Goal: Task Accomplishment & Management: Manage account settings

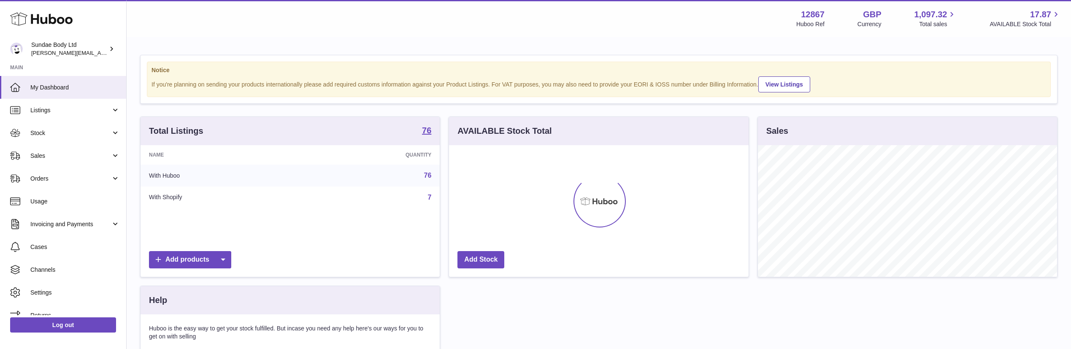
scroll to position [132, 300]
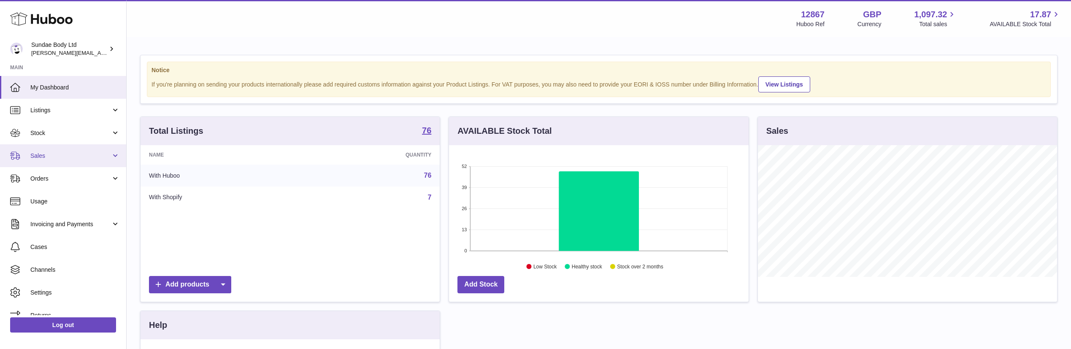
click at [49, 159] on span "Sales" at bounding box center [70, 156] width 81 height 8
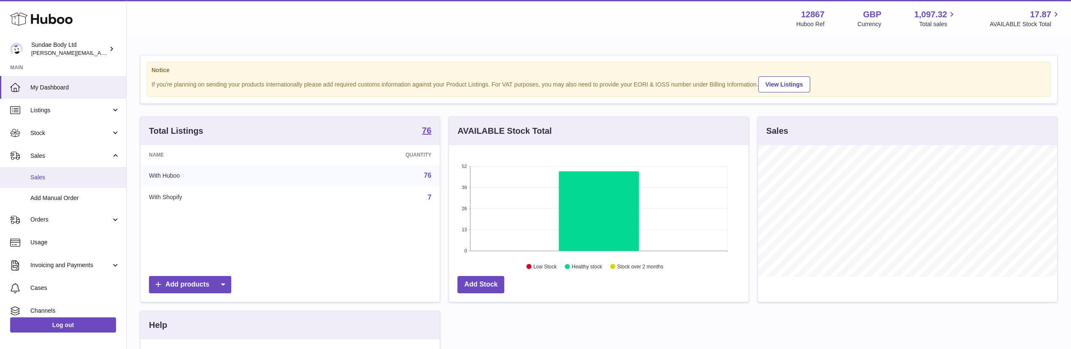
click at [44, 178] on span "Sales" at bounding box center [74, 177] width 89 height 8
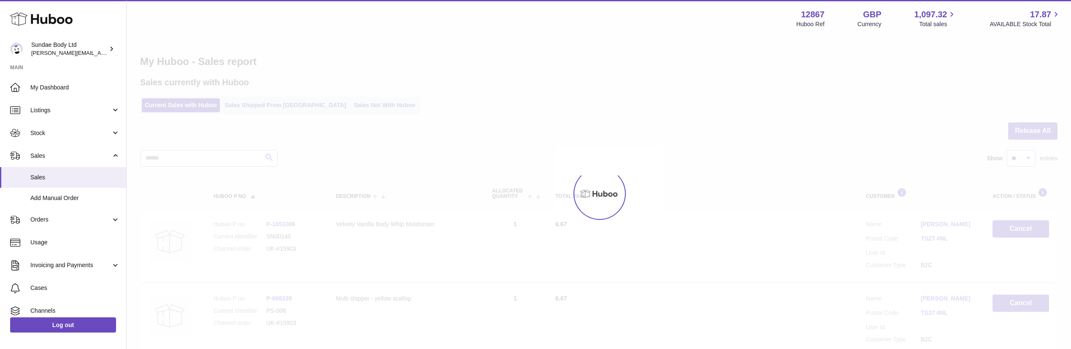
click at [334, 106] on div at bounding box center [599, 193] width 944 height 311
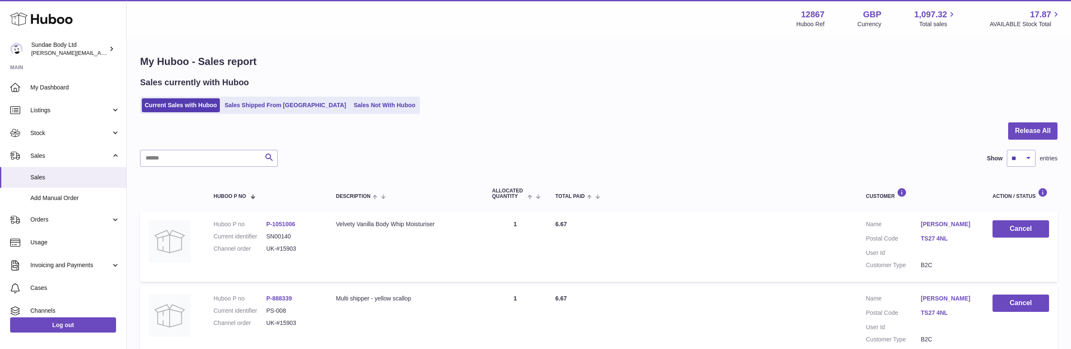
click at [351, 106] on link "Sales Not With Huboo" at bounding box center [385, 105] width 68 height 14
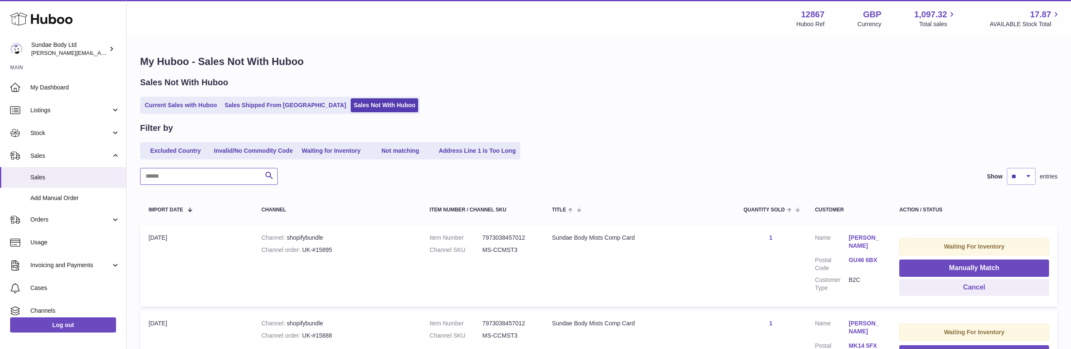
click at [160, 173] on input "text" at bounding box center [209, 176] width 138 height 17
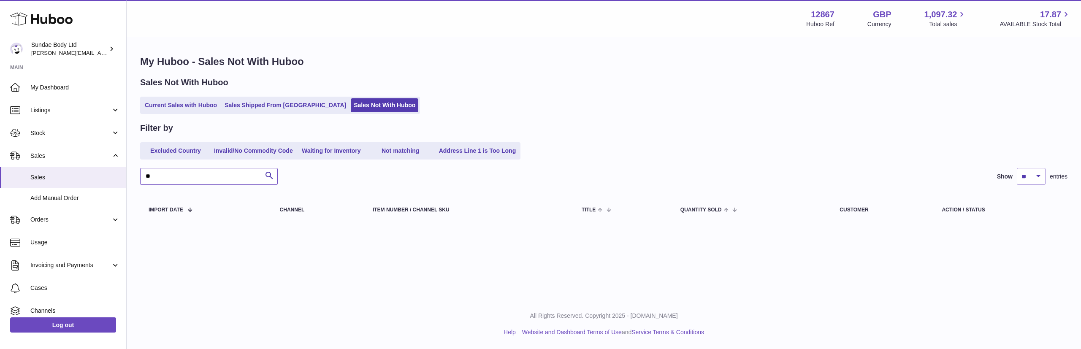
type input "*"
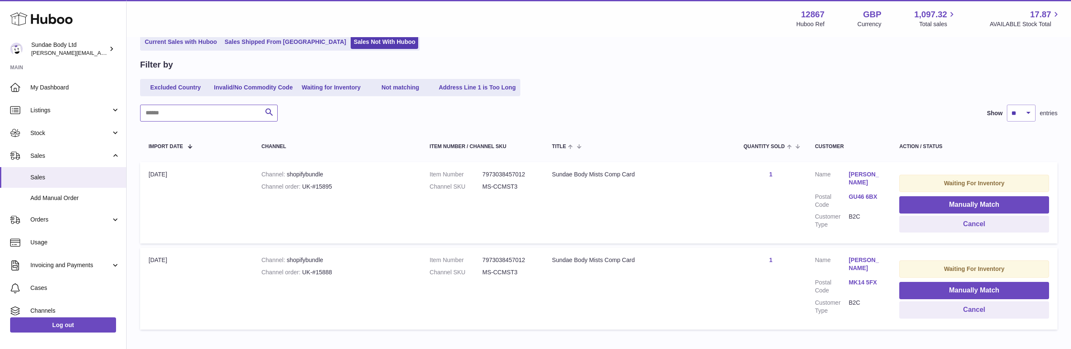
scroll to position [114, 0]
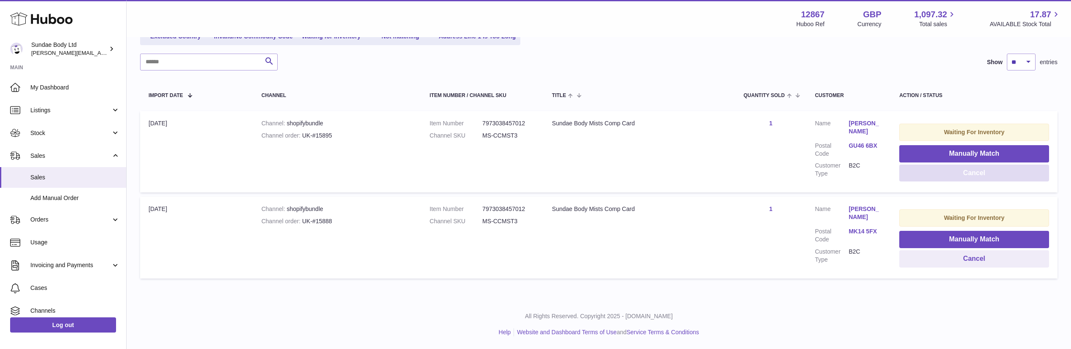
click at [974, 174] on button "Cancel" at bounding box center [974, 173] width 150 height 17
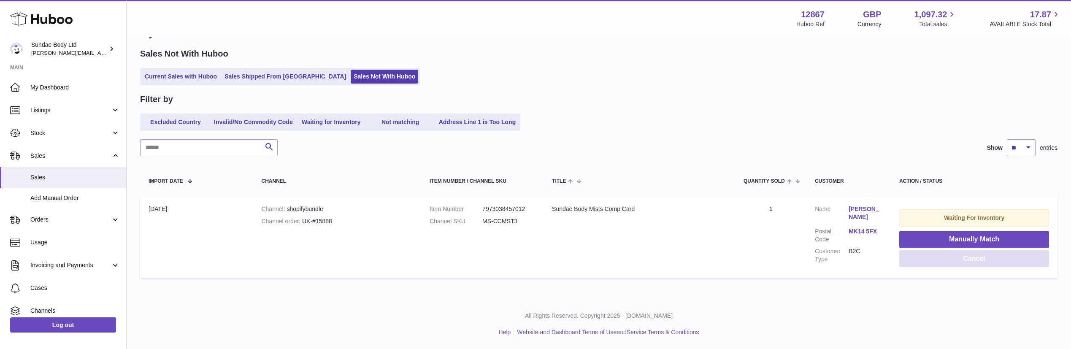
scroll to position [29, 0]
click at [969, 260] on button "Cancel" at bounding box center [974, 258] width 150 height 17
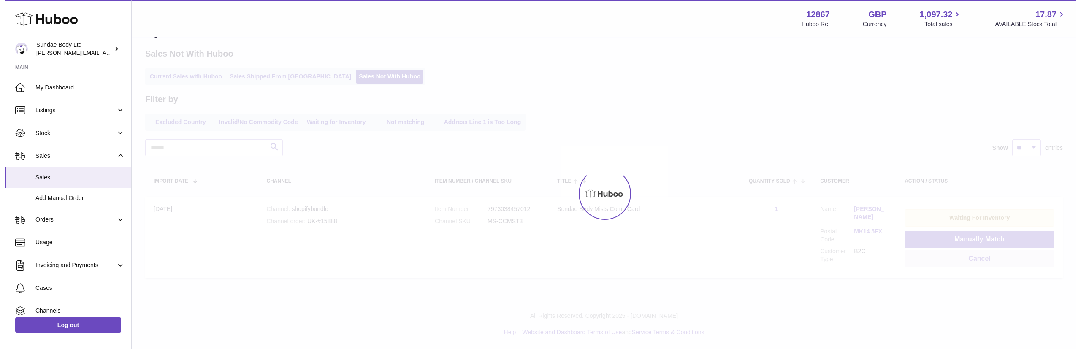
scroll to position [0, 0]
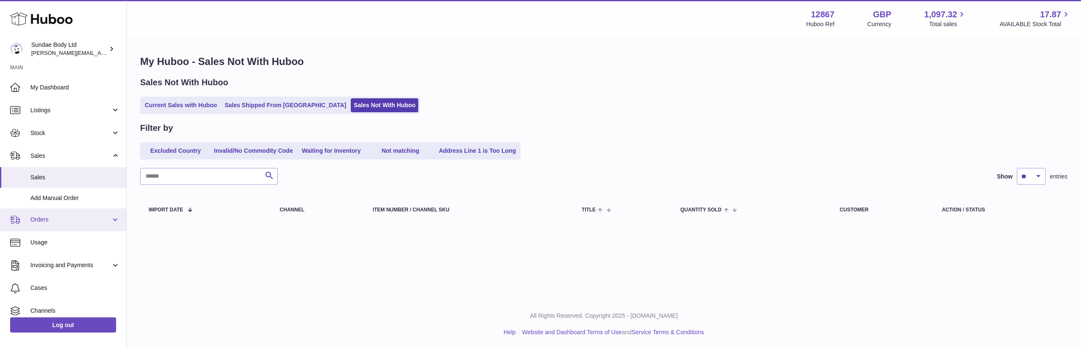
click at [42, 219] on span "Orders" at bounding box center [70, 220] width 81 height 8
click at [39, 238] on span "Orders" at bounding box center [74, 242] width 89 height 8
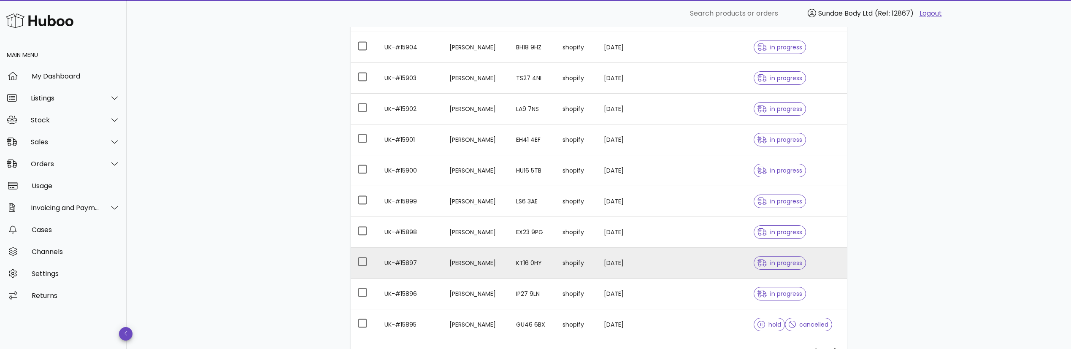
scroll to position [206, 0]
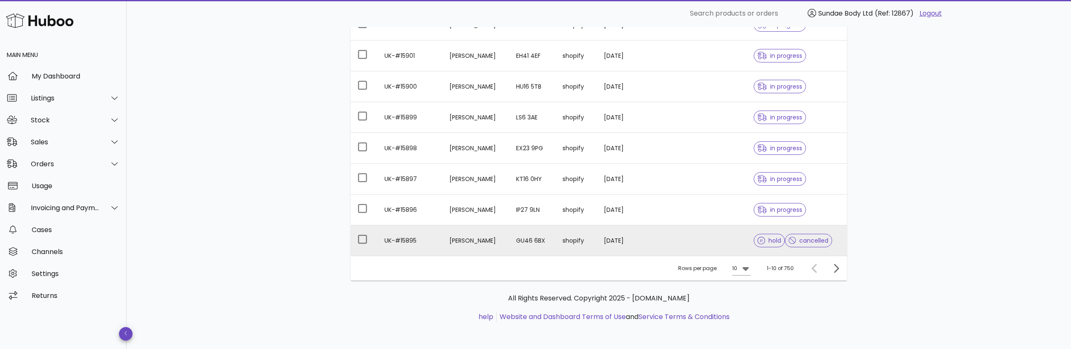
click at [464, 244] on td "[PERSON_NAME]" at bounding box center [476, 240] width 67 height 30
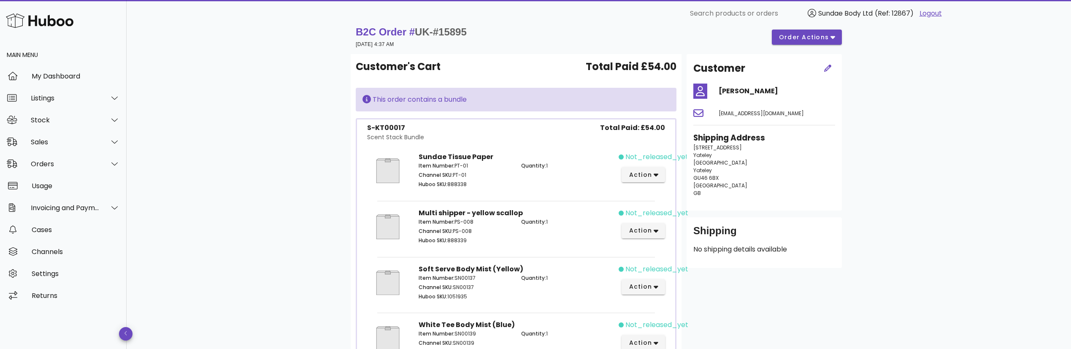
scroll to position [11, 0]
click at [792, 41] on span "order actions" at bounding box center [804, 38] width 51 height 9
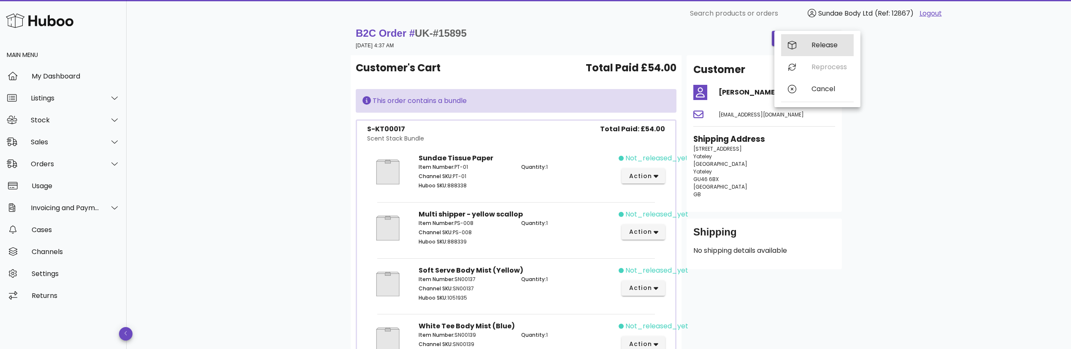
click at [812, 46] on div "Release" at bounding box center [828, 45] width 35 height 8
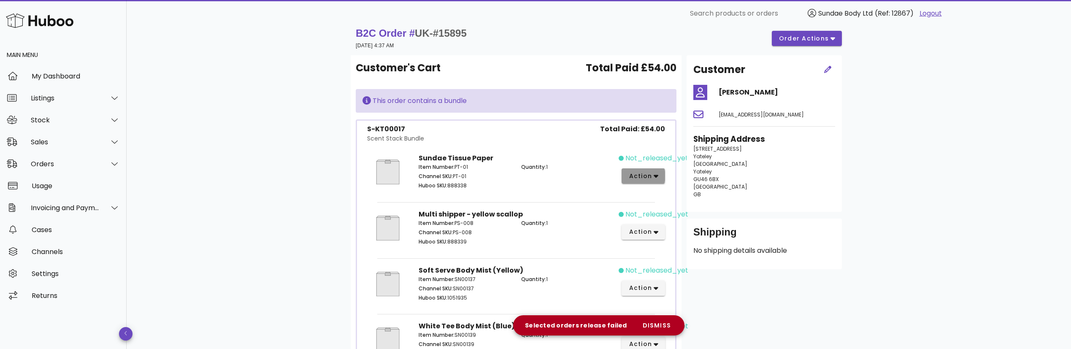
click at [646, 173] on span "action" at bounding box center [640, 176] width 24 height 9
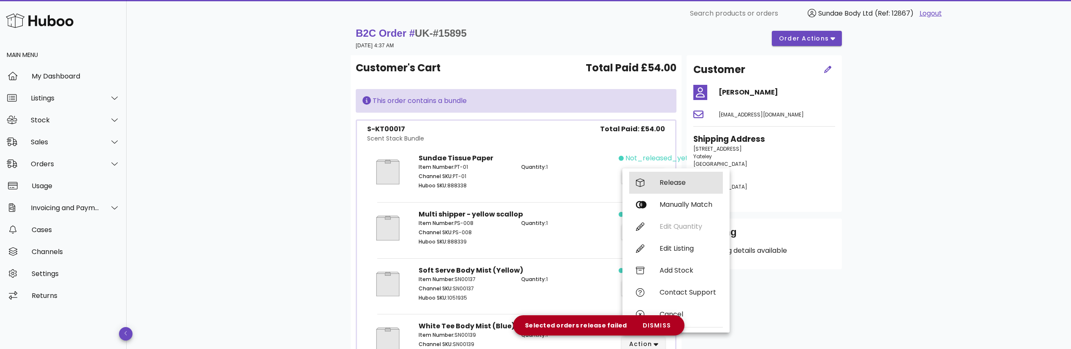
click at [646, 183] on div "Release" at bounding box center [676, 183] width 94 height 22
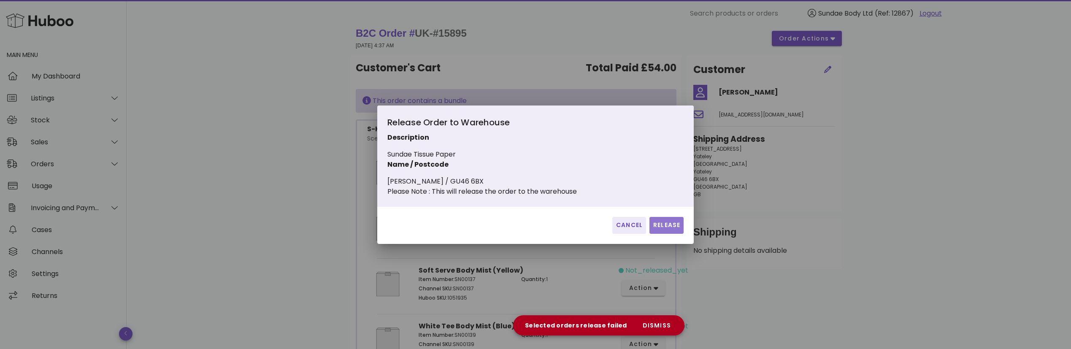
click at [664, 230] on span "Release" at bounding box center [666, 225] width 27 height 9
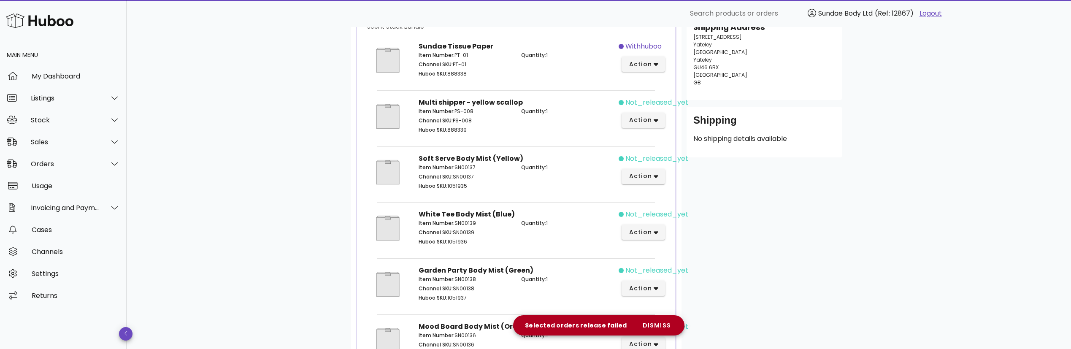
scroll to position [137, 0]
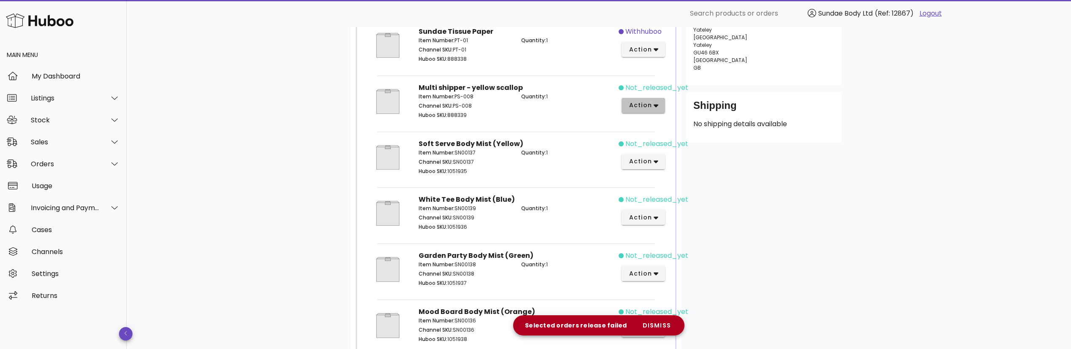
click at [657, 105] on icon "button" at bounding box center [656, 106] width 5 height 3
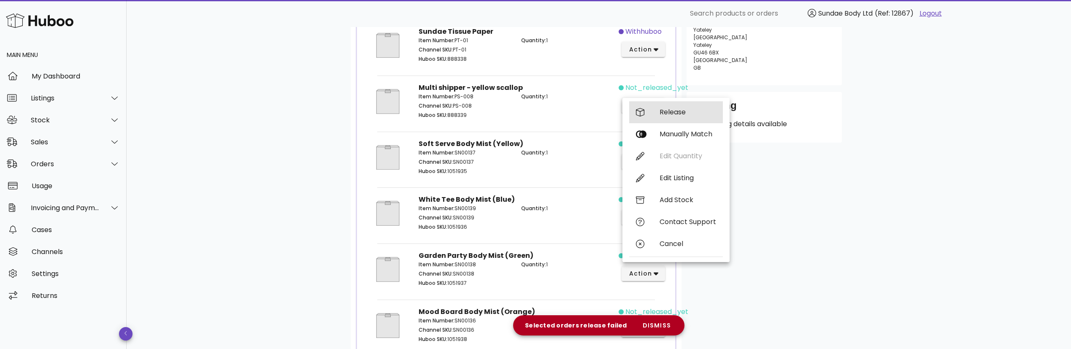
click at [653, 113] on div "Release" at bounding box center [676, 112] width 94 height 22
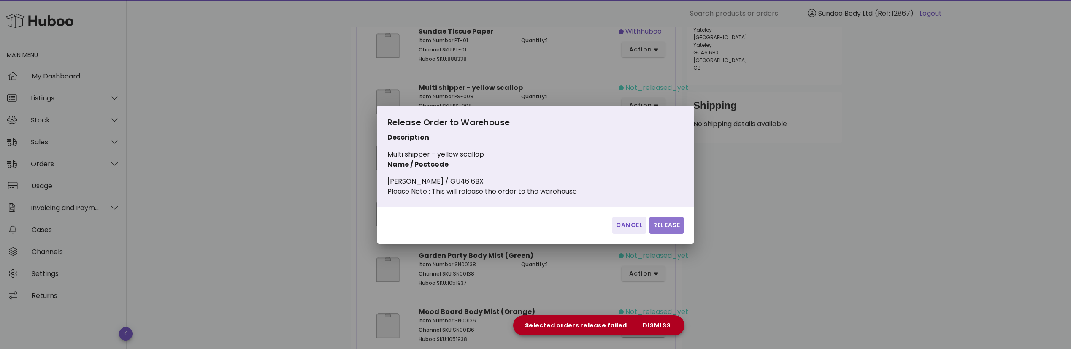
click at [665, 230] on span "Release" at bounding box center [666, 225] width 27 height 9
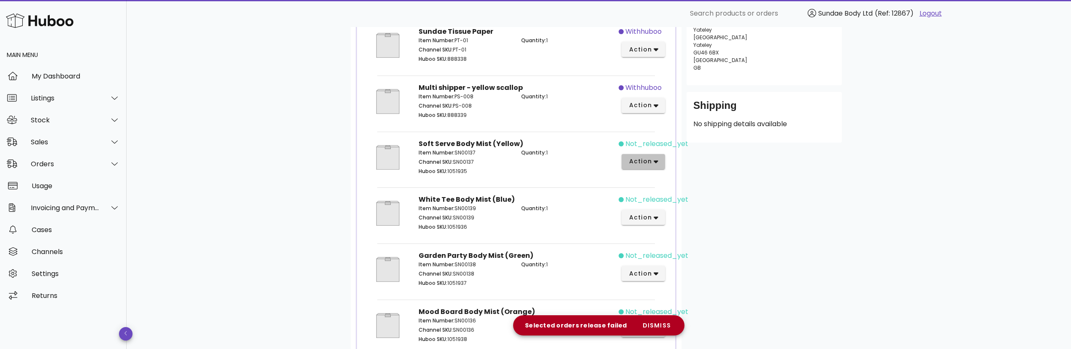
click at [657, 162] on icon "button" at bounding box center [656, 162] width 5 height 8
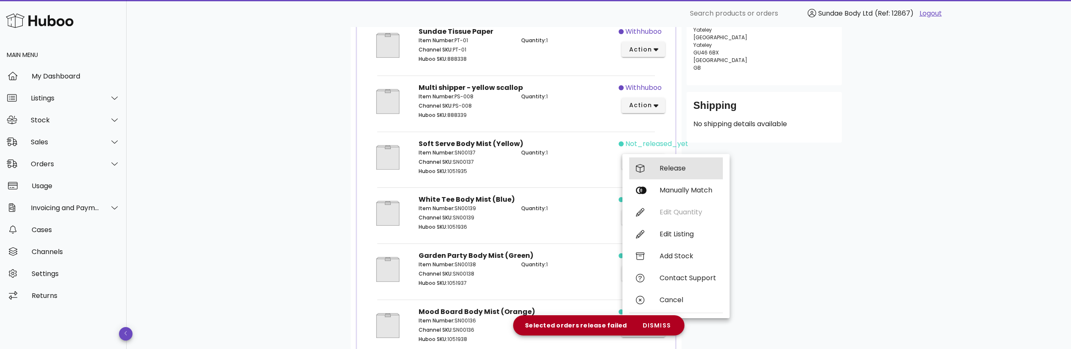
click at [654, 169] on div "Release" at bounding box center [676, 168] width 94 height 22
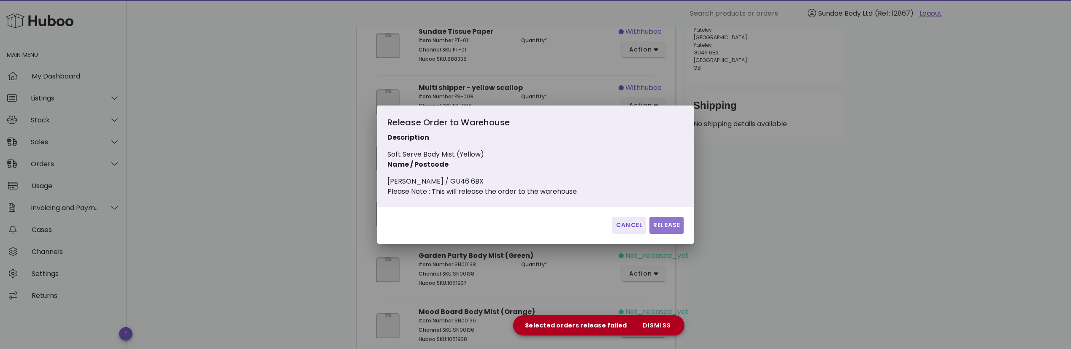
click at [666, 230] on span "Release" at bounding box center [666, 225] width 27 height 9
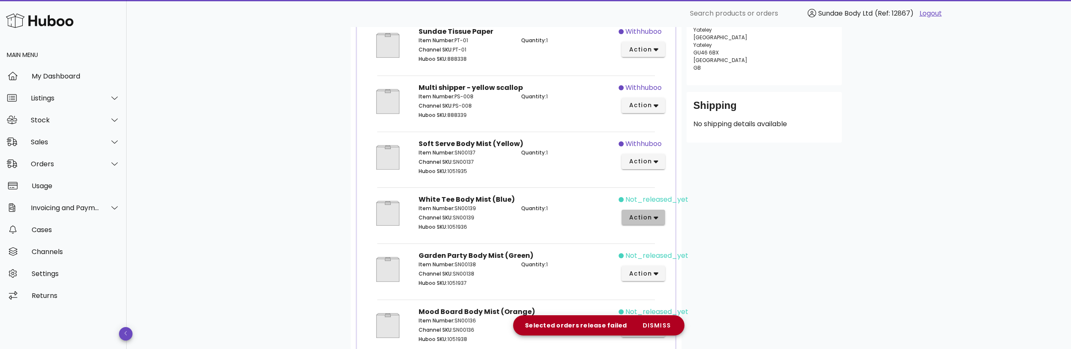
click at [661, 216] on button "action" at bounding box center [643, 217] width 43 height 15
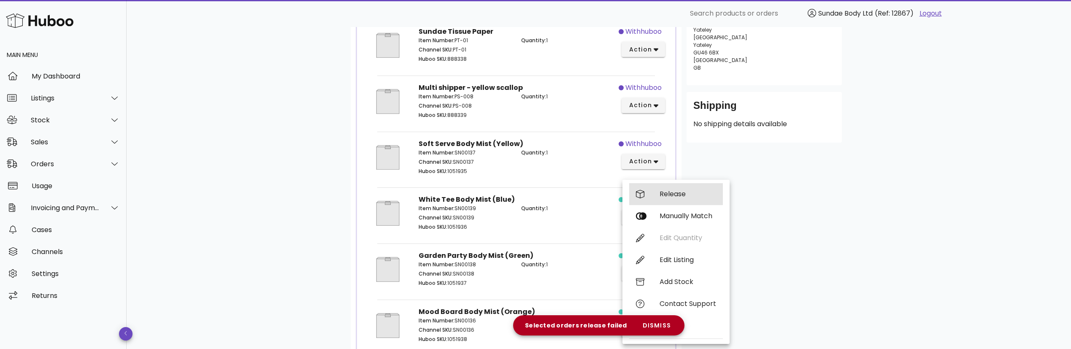
click at [668, 194] on div "Release" at bounding box center [688, 194] width 57 height 8
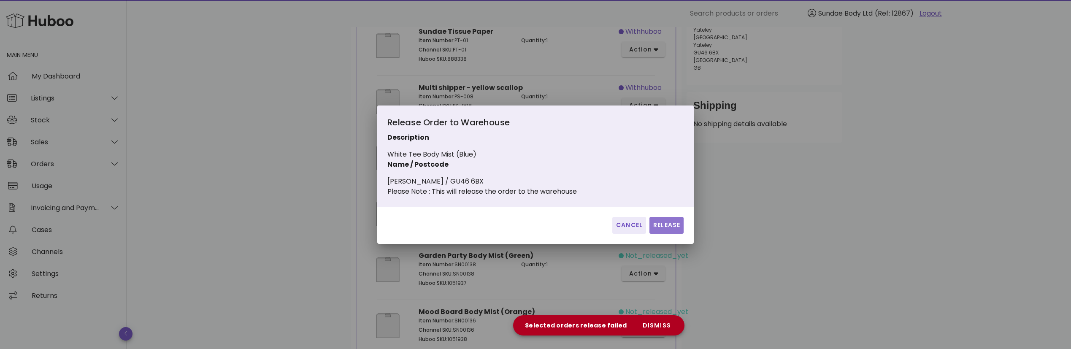
click at [668, 228] on span "Release" at bounding box center [666, 225] width 27 height 9
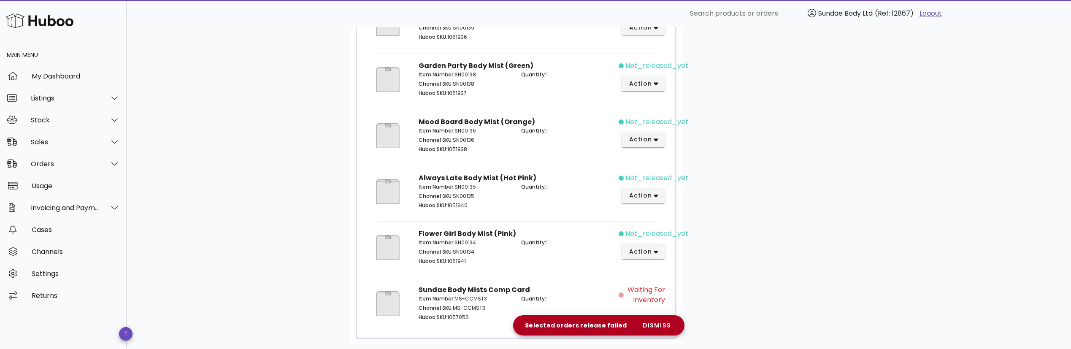
scroll to position [264, 0]
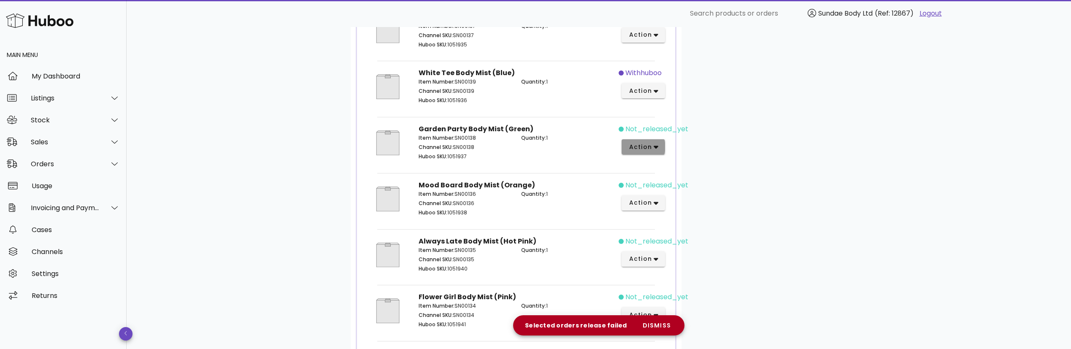
click at [655, 148] on icon "button" at bounding box center [656, 147] width 5 height 3
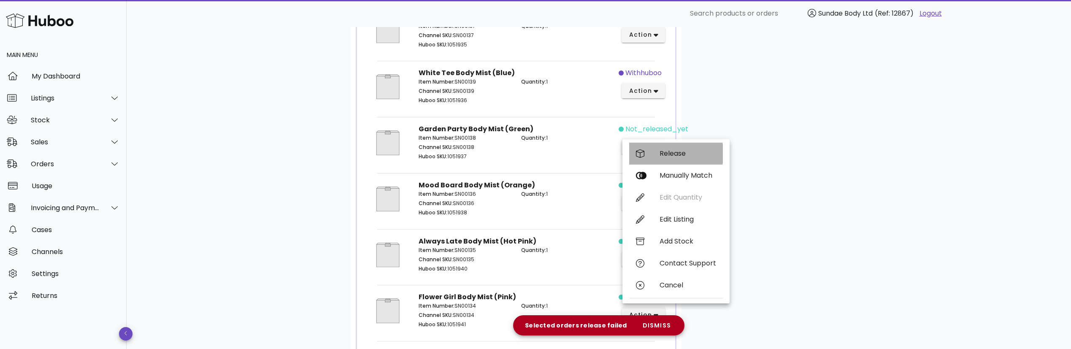
click at [652, 152] on div "Release" at bounding box center [676, 154] width 94 height 22
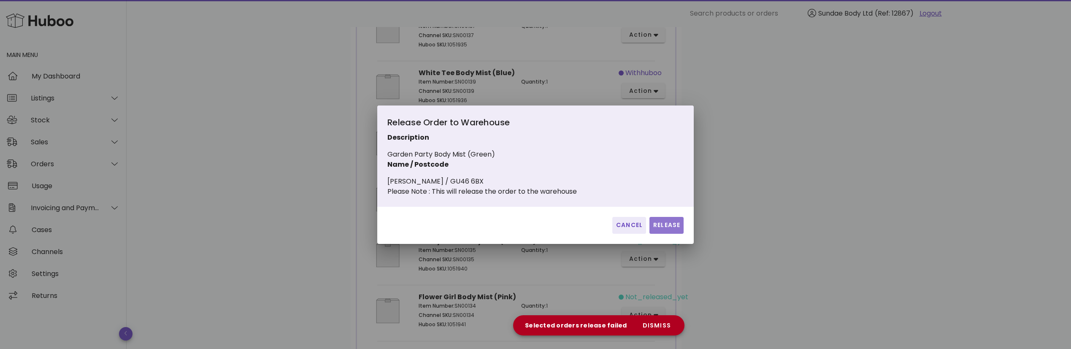
click at [659, 229] on span "Release" at bounding box center [666, 225] width 27 height 9
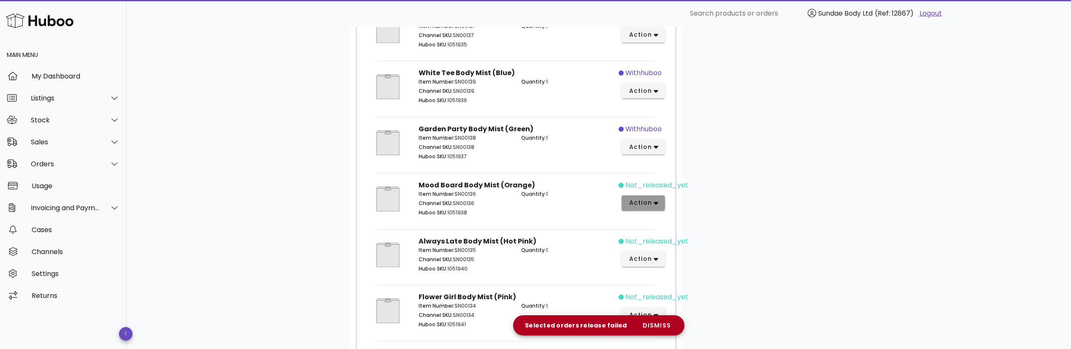
click at [657, 201] on icon "button" at bounding box center [656, 203] width 5 height 8
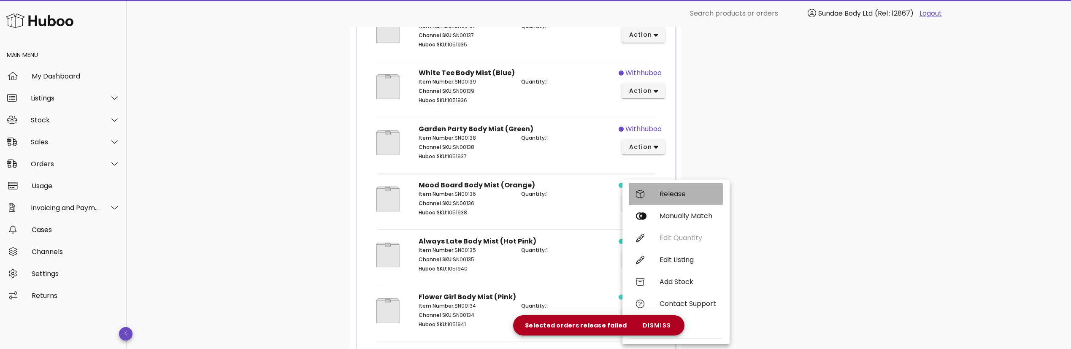
click at [673, 197] on div "Release" at bounding box center [688, 194] width 57 height 8
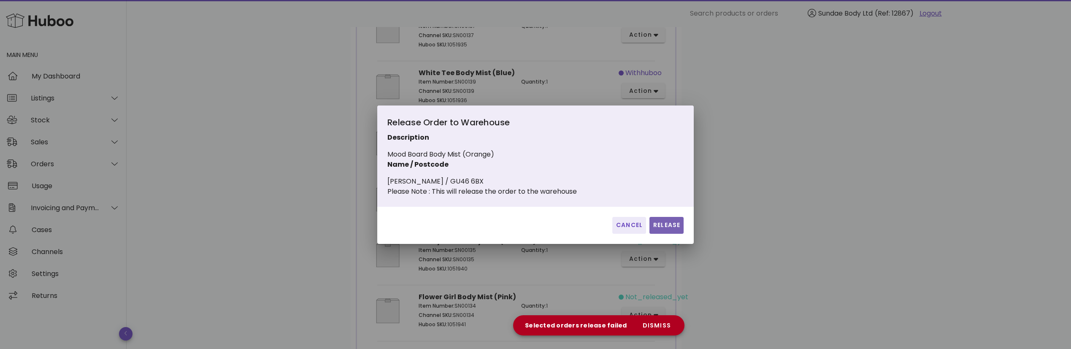
click at [671, 230] on span "Release" at bounding box center [666, 225] width 27 height 9
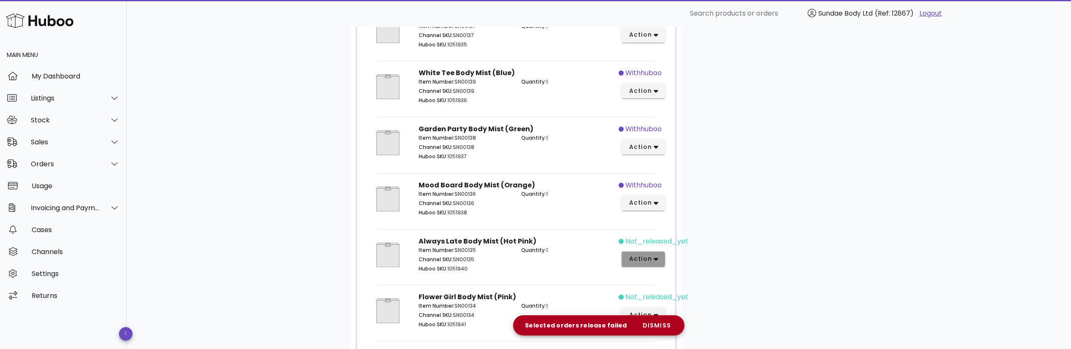
click at [655, 256] on icon "button" at bounding box center [656, 259] width 5 height 8
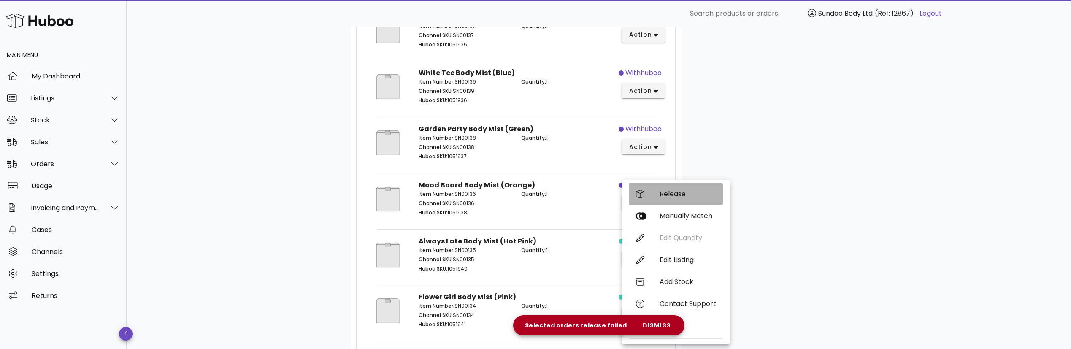
click at [669, 195] on div "Release" at bounding box center [688, 194] width 57 height 8
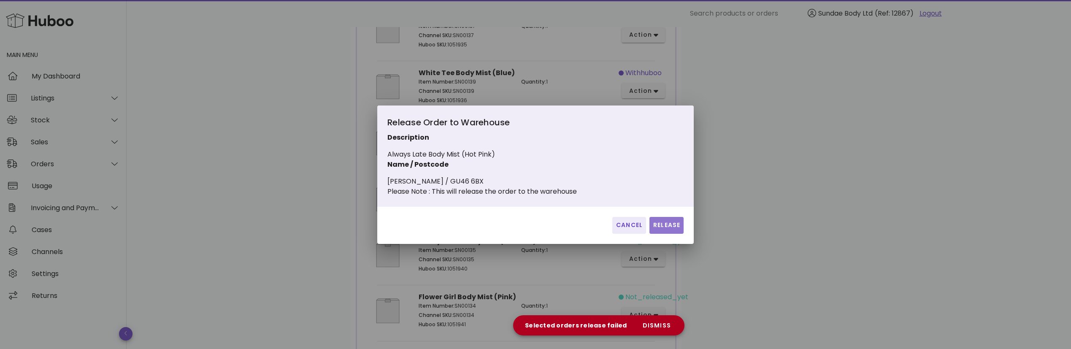
click at [665, 229] on span "Release" at bounding box center [666, 225] width 27 height 9
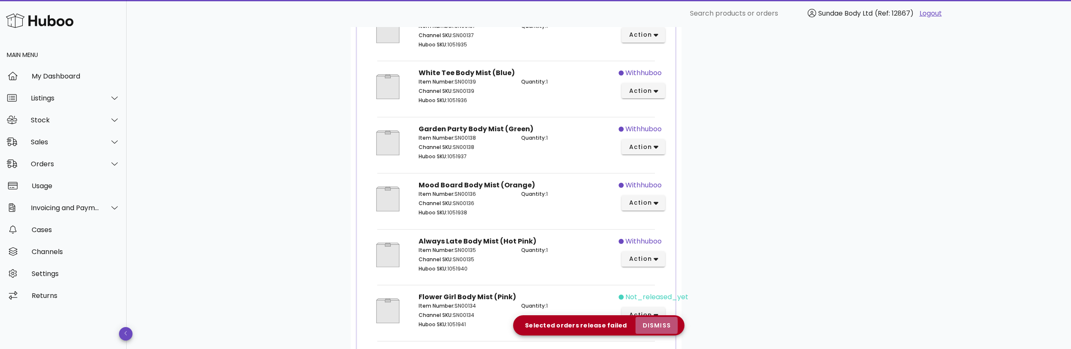
click at [642, 323] on span "dismiss" at bounding box center [656, 325] width 29 height 9
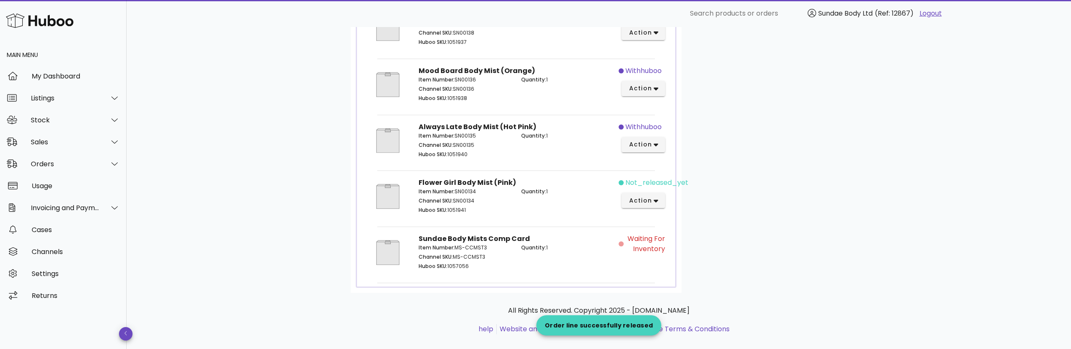
scroll to position [390, 0]
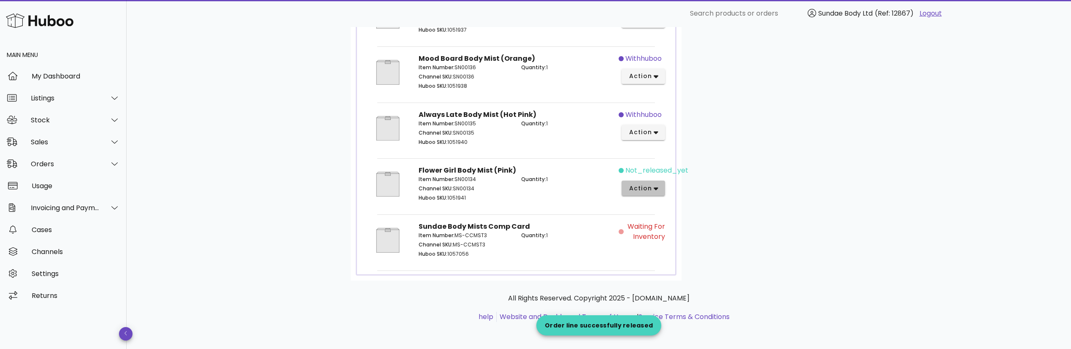
click at [653, 187] on span "action" at bounding box center [643, 188] width 30 height 9
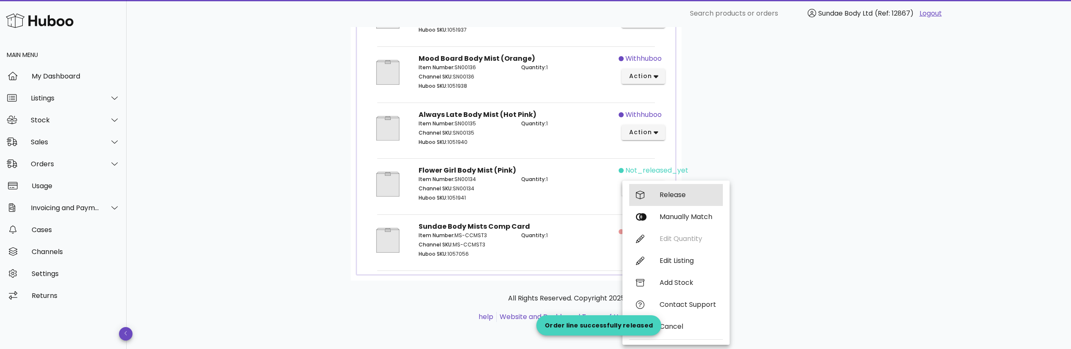
click at [665, 195] on div "Release" at bounding box center [688, 195] width 57 height 8
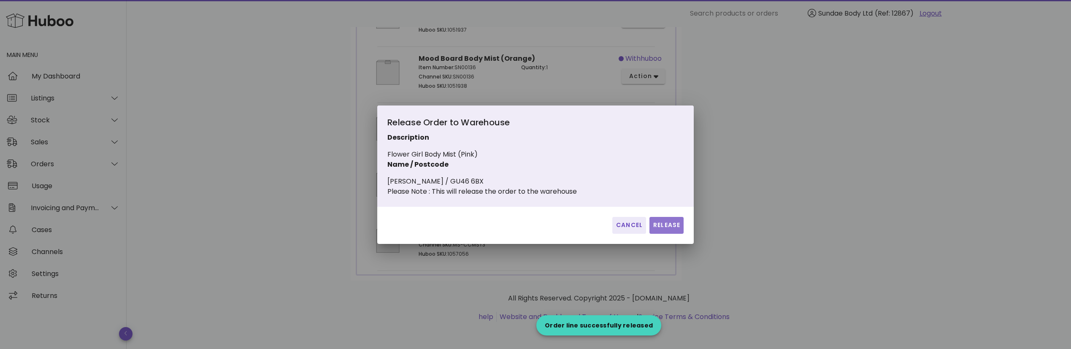
click at [660, 230] on span "Release" at bounding box center [666, 225] width 27 height 9
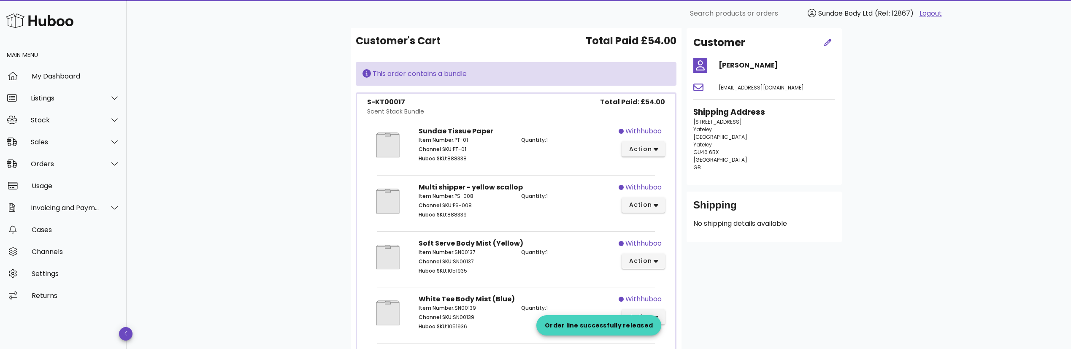
scroll to position [0, 0]
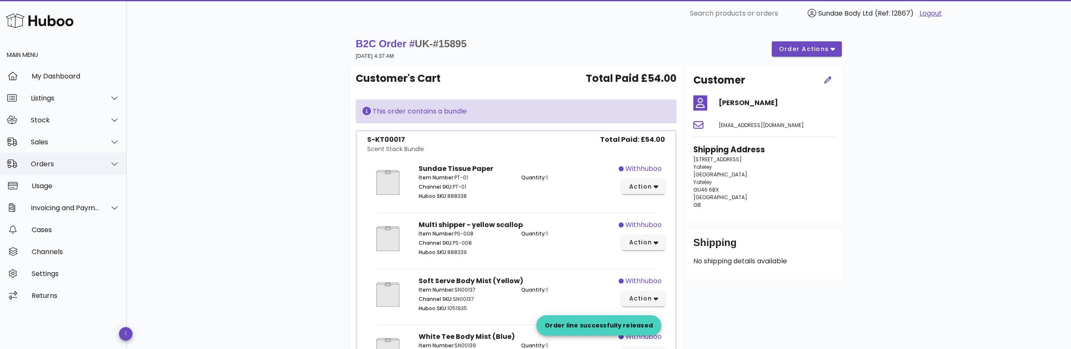
click at [43, 165] on div "Orders" at bounding box center [65, 164] width 69 height 8
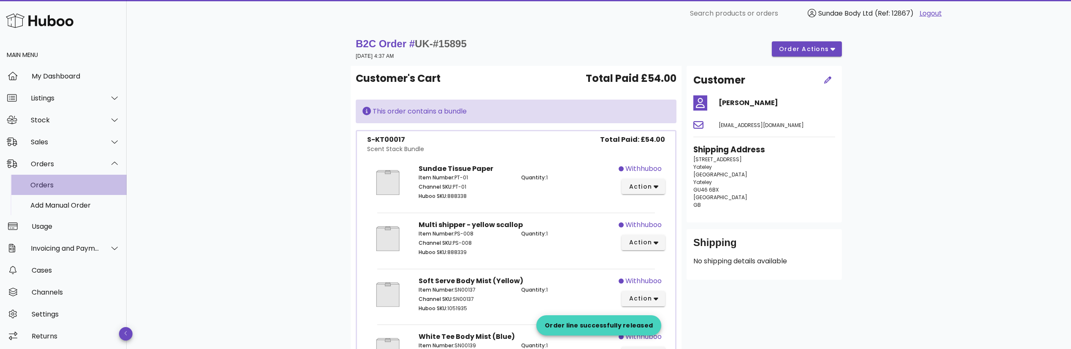
click at [41, 178] on div "Orders" at bounding box center [74, 185] width 89 height 18
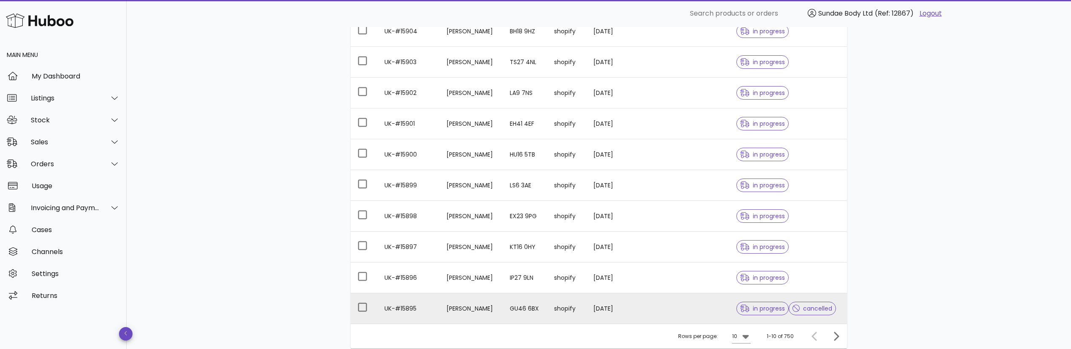
scroll to position [206, 0]
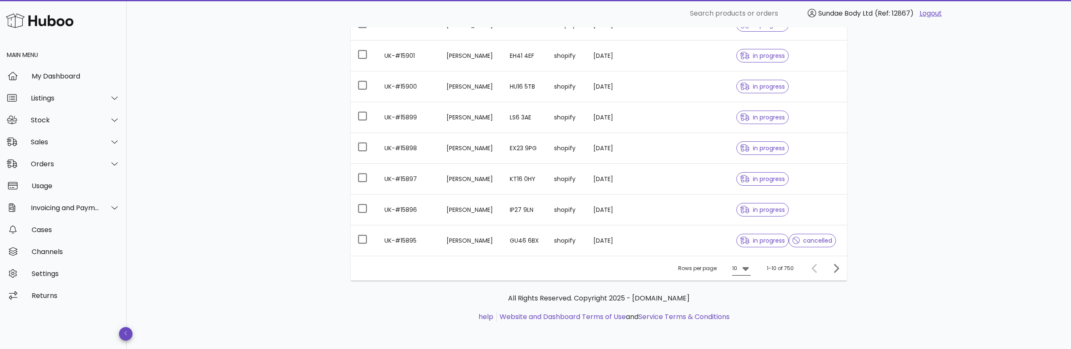
click at [750, 268] on icon at bounding box center [746, 268] width 10 height 10
click at [751, 315] on div "50" at bounding box center [744, 316] width 22 height 20
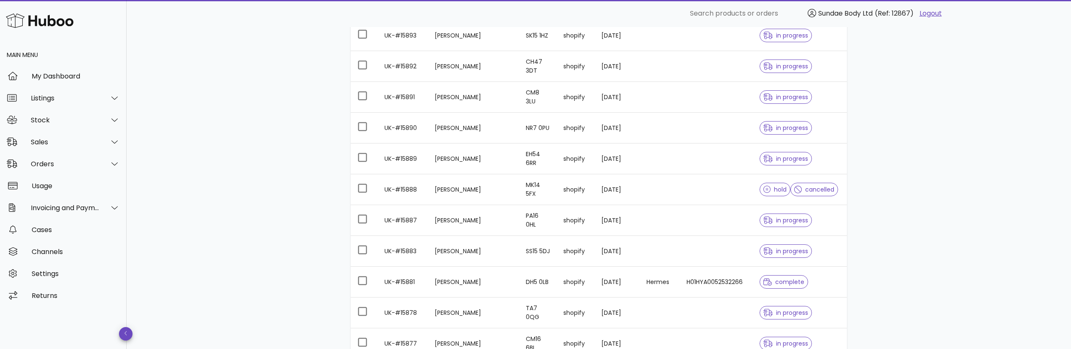
scroll to position [523, 0]
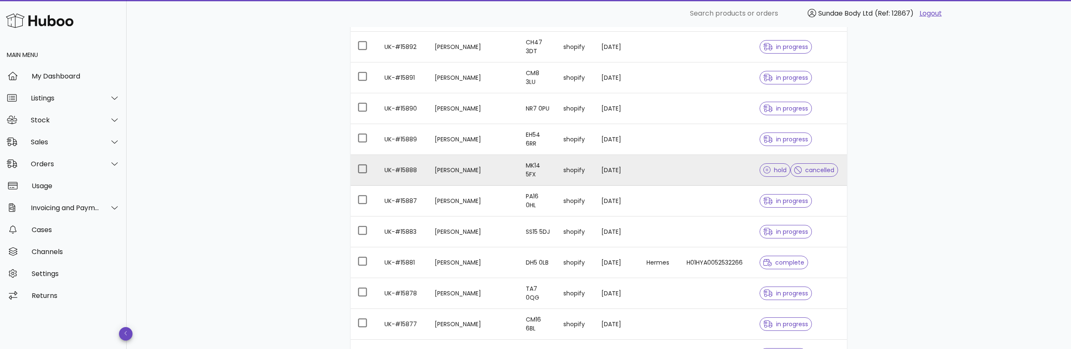
click at [720, 170] on td at bounding box center [716, 170] width 73 height 31
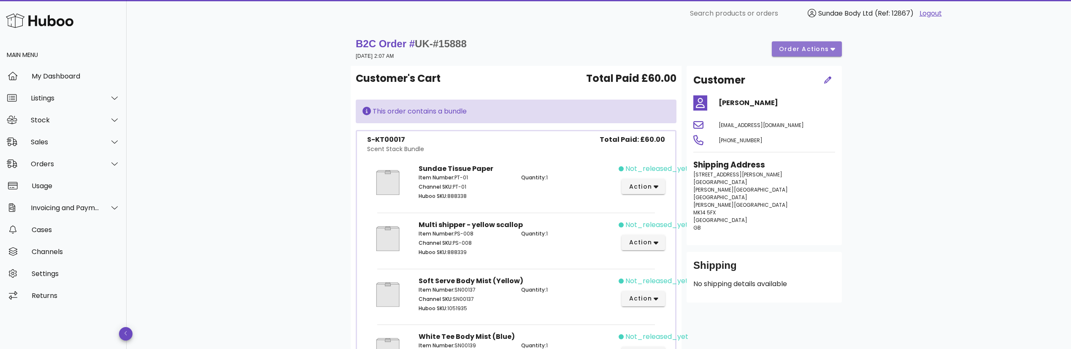
click at [809, 45] on span "order actions" at bounding box center [804, 49] width 51 height 9
click at [809, 55] on div "Release" at bounding box center [817, 56] width 73 height 22
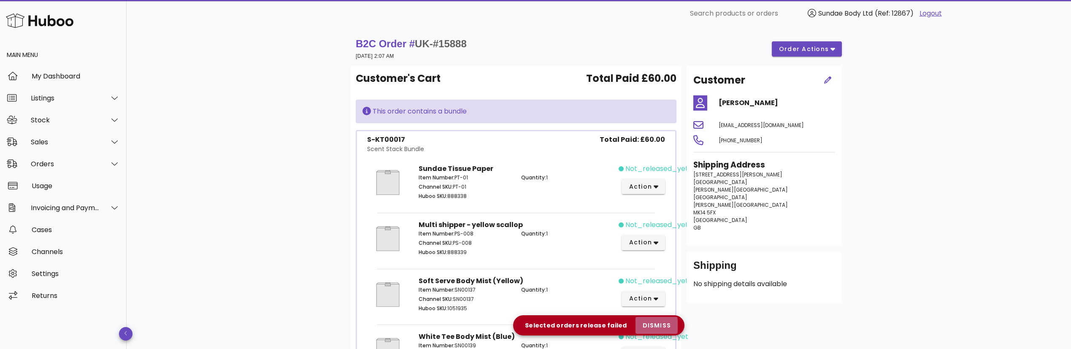
click at [653, 323] on span "dismiss" at bounding box center [656, 325] width 29 height 9
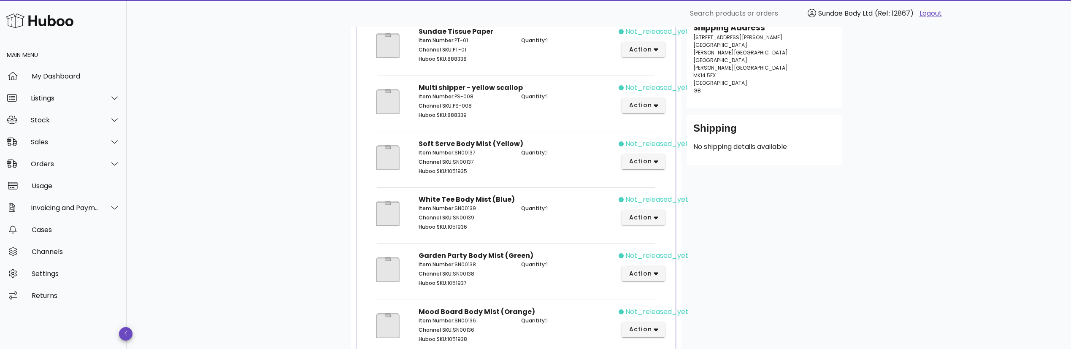
scroll to position [11, 0]
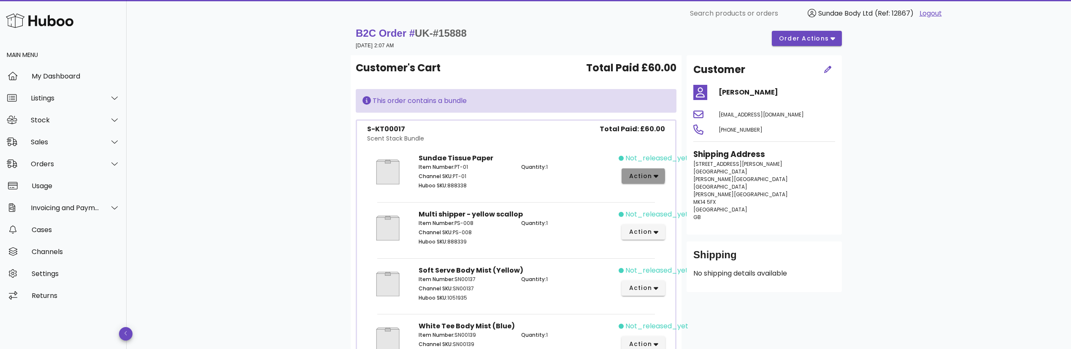
click at [657, 172] on span "action" at bounding box center [643, 176] width 30 height 9
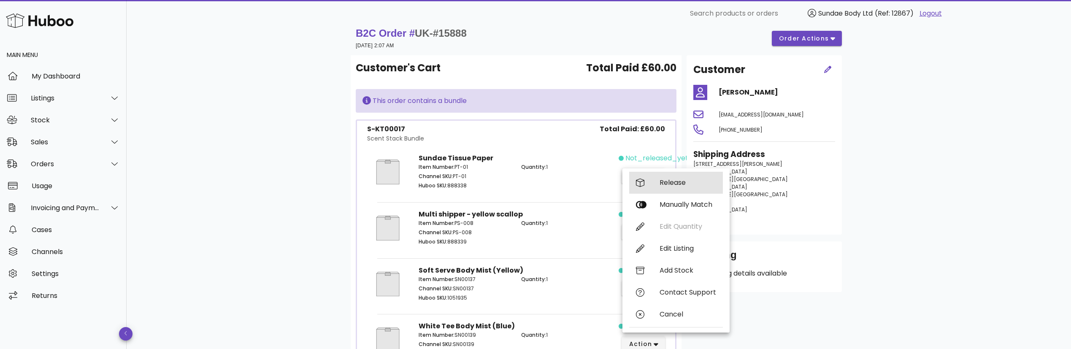
click at [657, 184] on div "Release" at bounding box center [676, 183] width 94 height 22
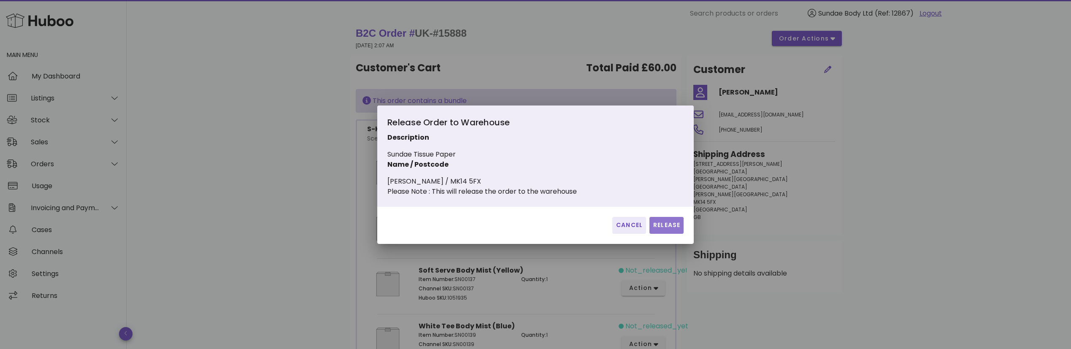
click at [662, 227] on span "Release" at bounding box center [666, 225] width 27 height 9
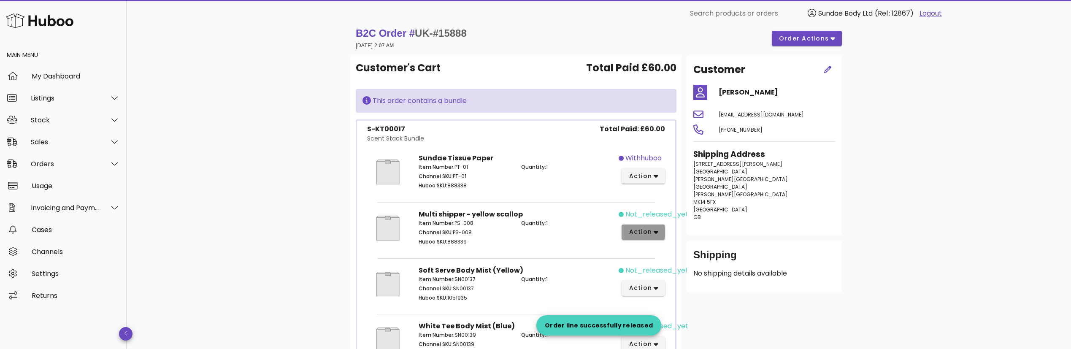
click at [660, 230] on button "action" at bounding box center [643, 231] width 43 height 15
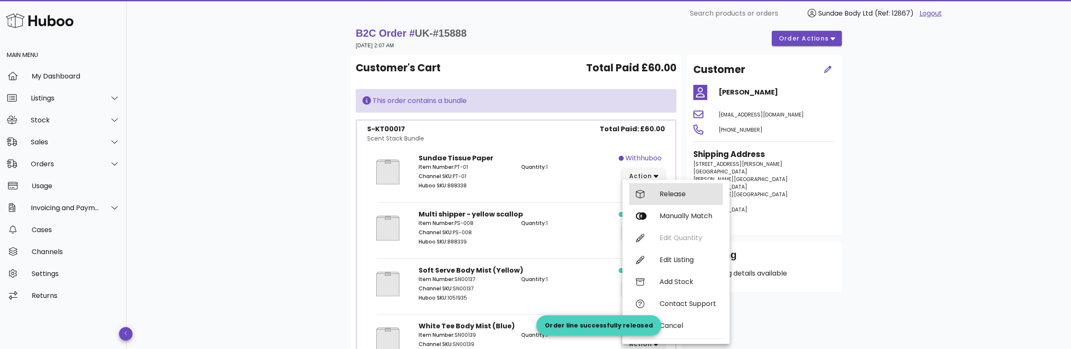
click at [666, 193] on div "Release" at bounding box center [688, 194] width 57 height 8
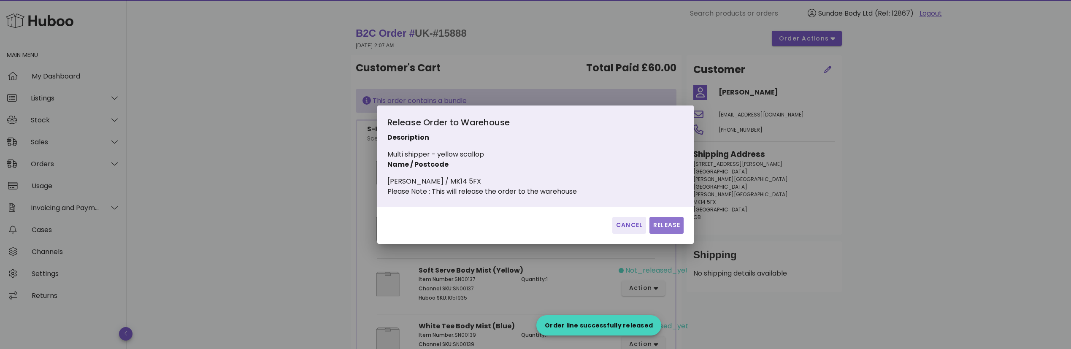
click at [671, 227] on span "Release" at bounding box center [666, 225] width 27 height 9
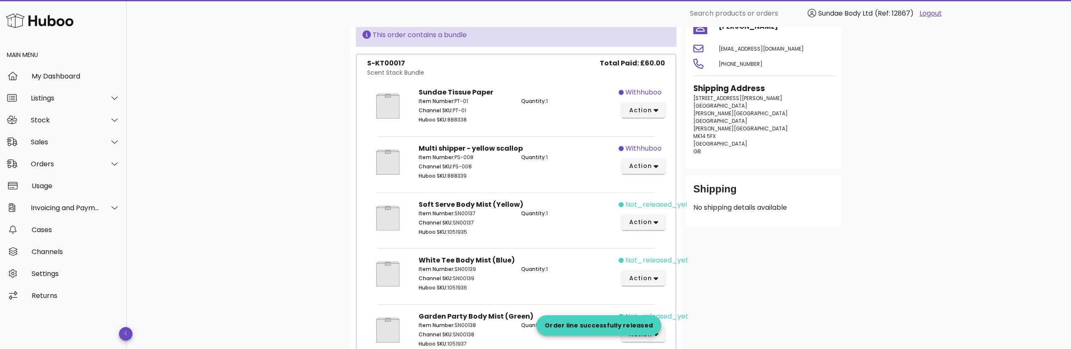
scroll to position [137, 0]
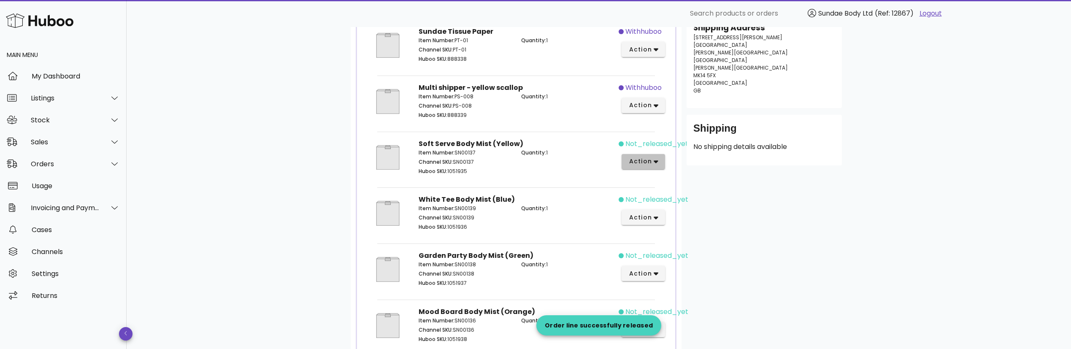
click at [654, 161] on icon "button" at bounding box center [656, 161] width 5 height 3
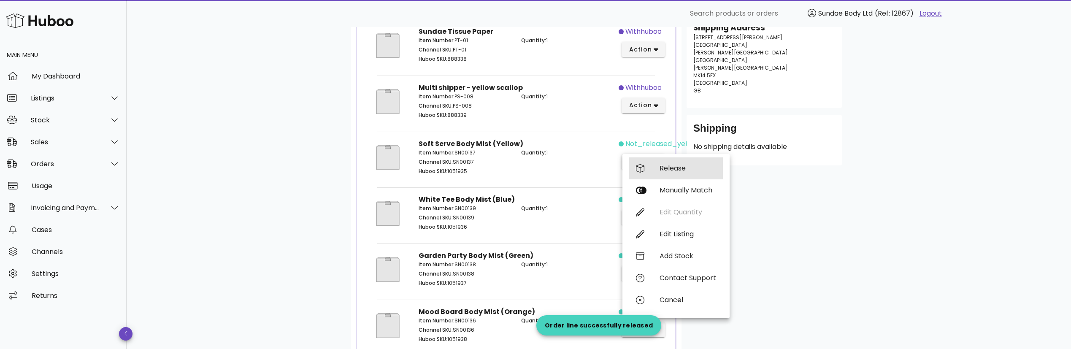
click at [660, 170] on div "Release" at bounding box center [688, 168] width 57 height 8
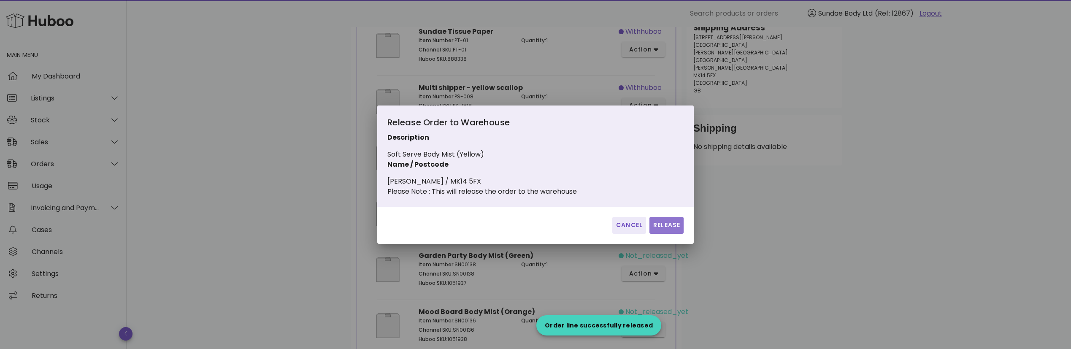
click at [670, 227] on span "Release" at bounding box center [666, 225] width 27 height 9
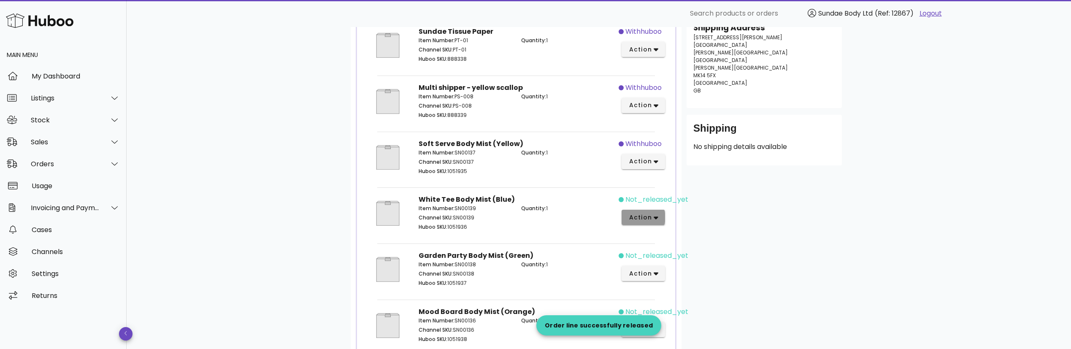
click at [662, 217] on button "action" at bounding box center [643, 217] width 43 height 15
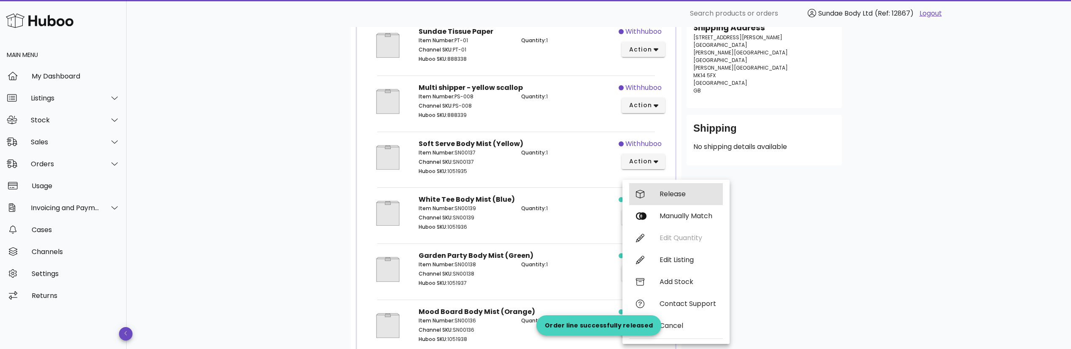
click at [665, 197] on div "Release" at bounding box center [688, 194] width 57 height 8
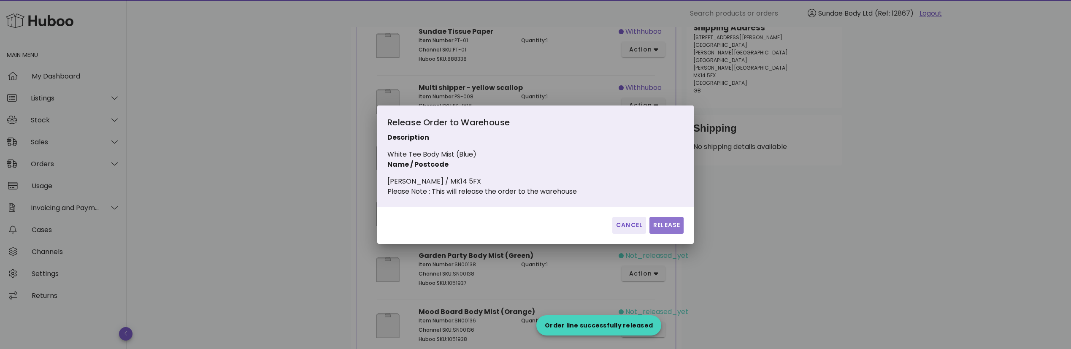
click at [671, 230] on span "Release" at bounding box center [666, 225] width 27 height 9
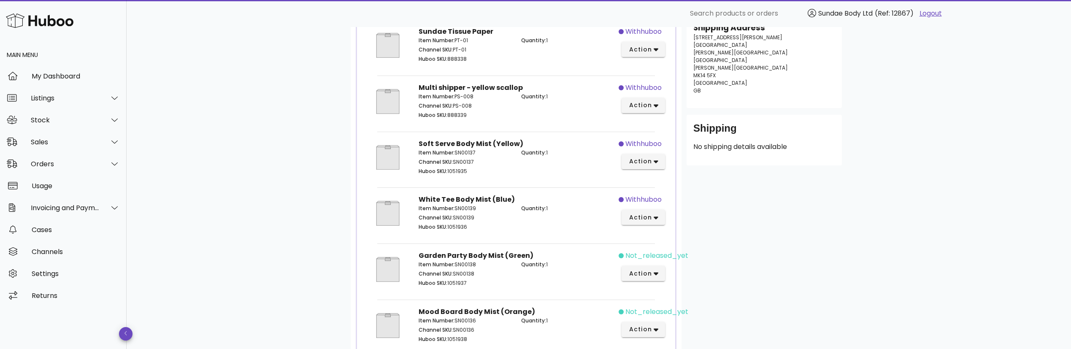
scroll to position [264, 0]
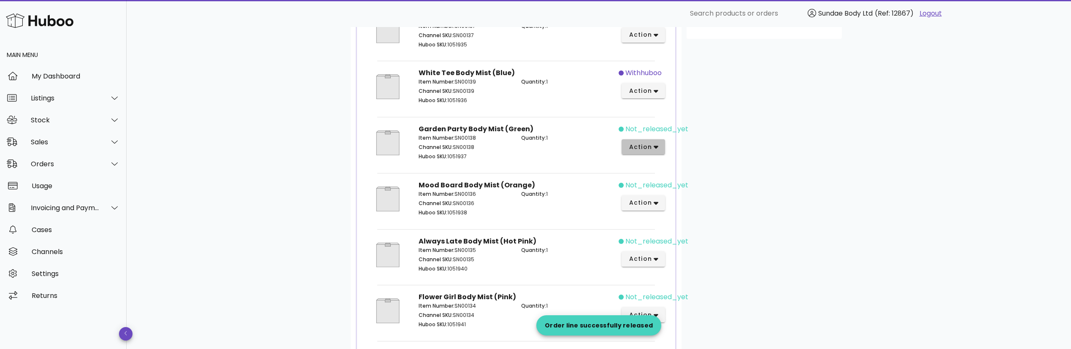
click at [655, 149] on icon "button" at bounding box center [656, 147] width 5 height 8
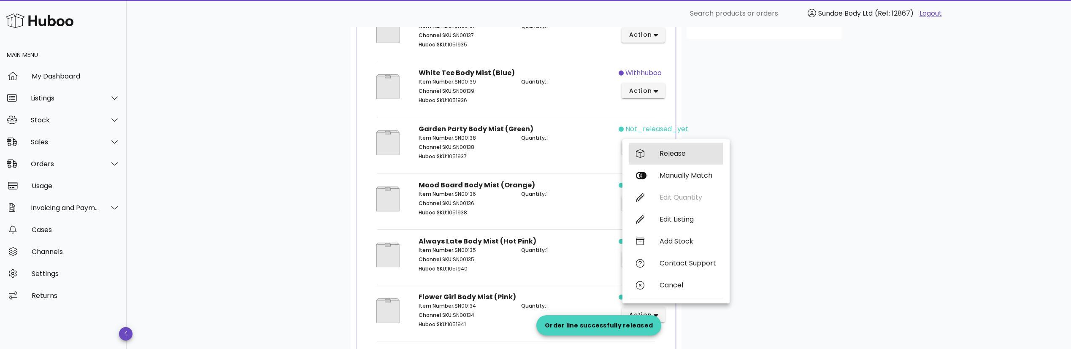
click at [659, 152] on div "Release" at bounding box center [676, 154] width 94 height 22
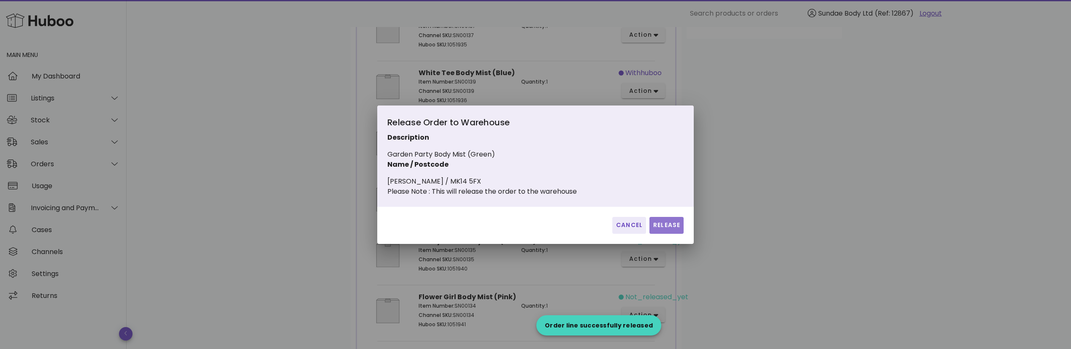
click at [660, 228] on span "Release" at bounding box center [666, 225] width 27 height 9
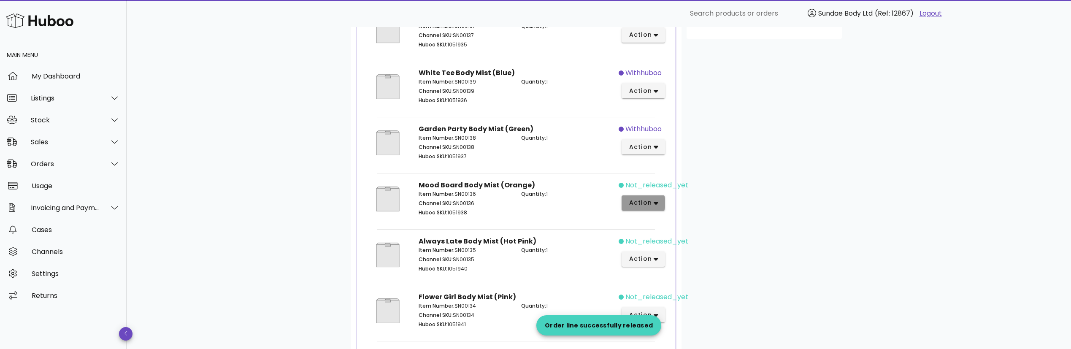
click at [657, 205] on icon "button" at bounding box center [656, 203] width 5 height 8
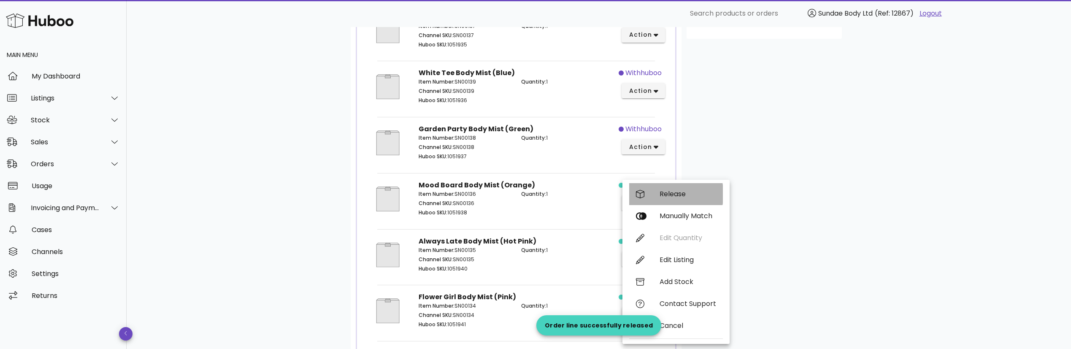
click at [662, 195] on div "Release" at bounding box center [688, 194] width 57 height 8
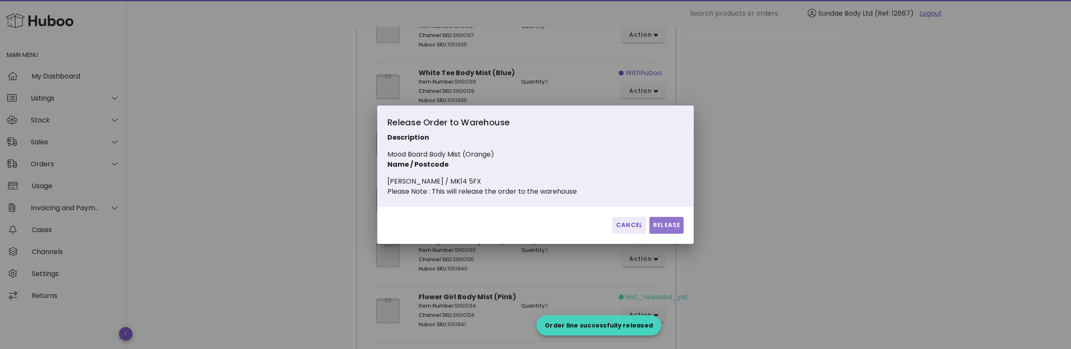
click at [673, 226] on span "Release" at bounding box center [666, 225] width 27 height 9
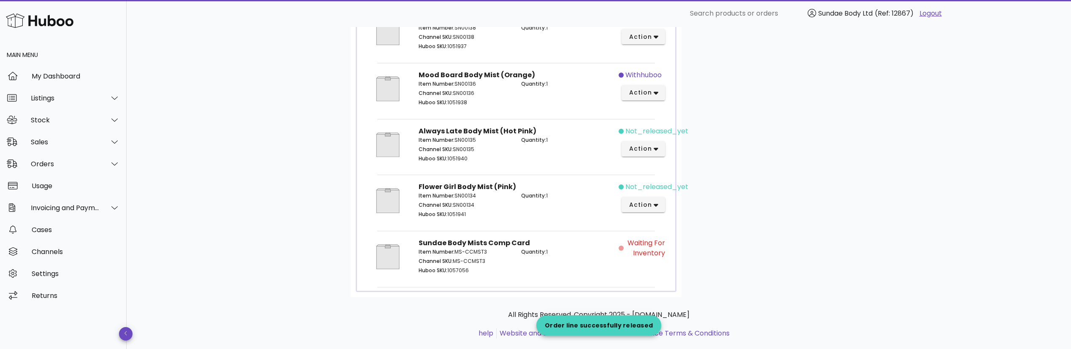
scroll to position [390, 0]
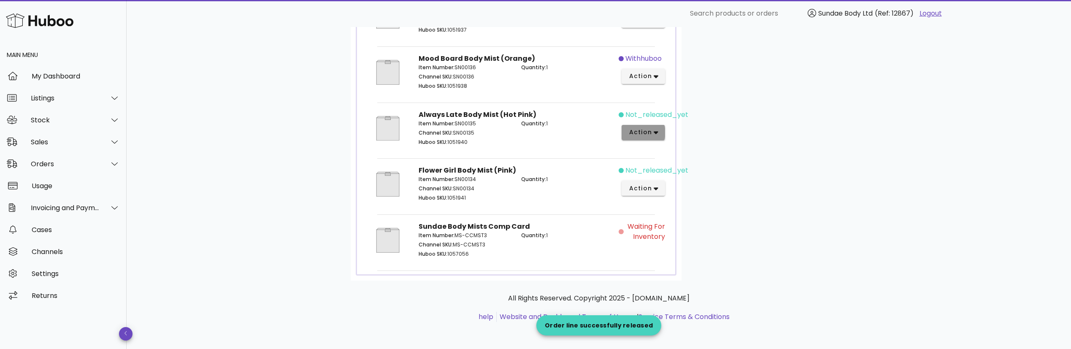
click at [652, 135] on span "action" at bounding box center [643, 132] width 30 height 9
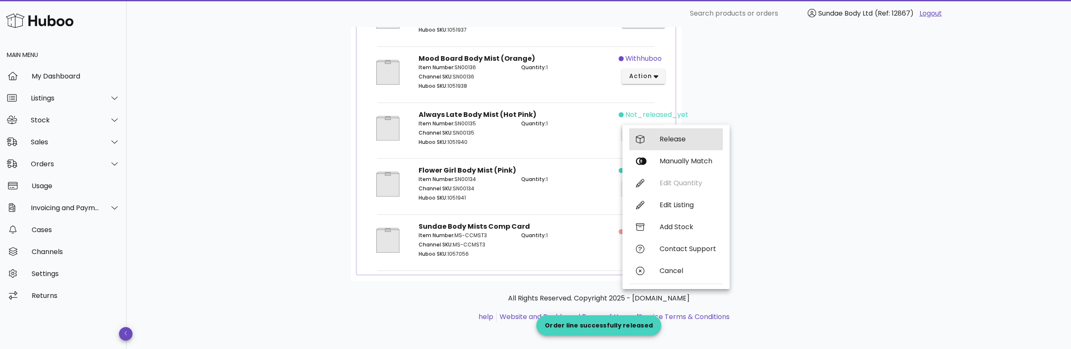
click at [660, 141] on div "Release" at bounding box center [688, 139] width 57 height 8
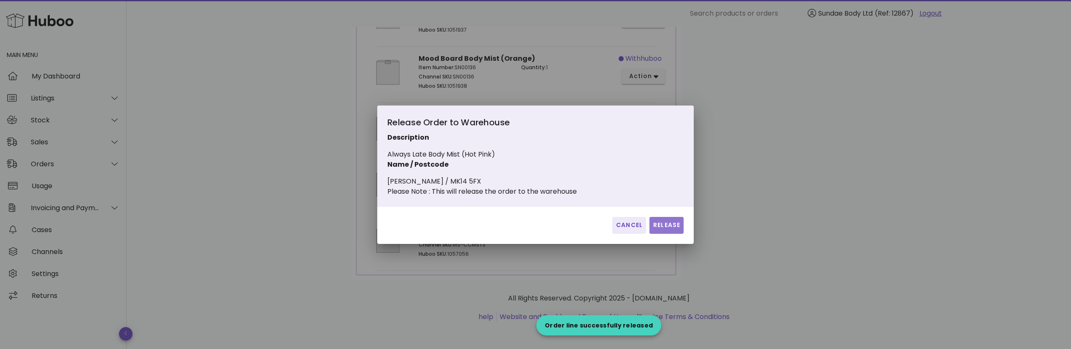
click at [663, 228] on span "Release" at bounding box center [666, 225] width 27 height 9
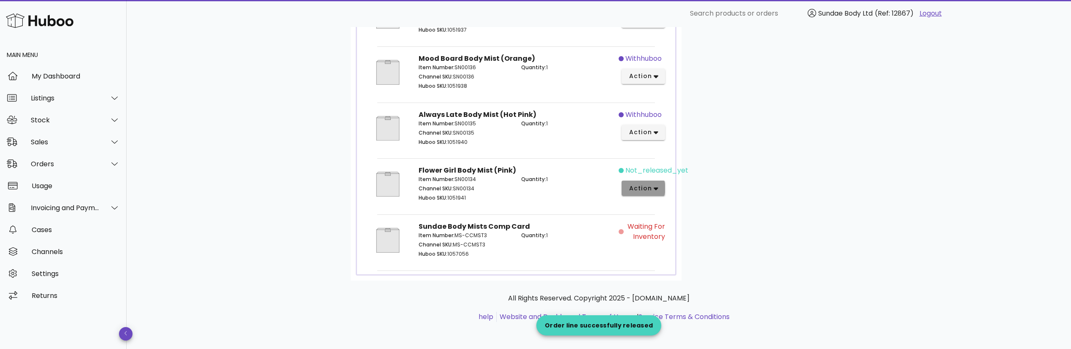
click at [660, 191] on button "action" at bounding box center [643, 188] width 43 height 15
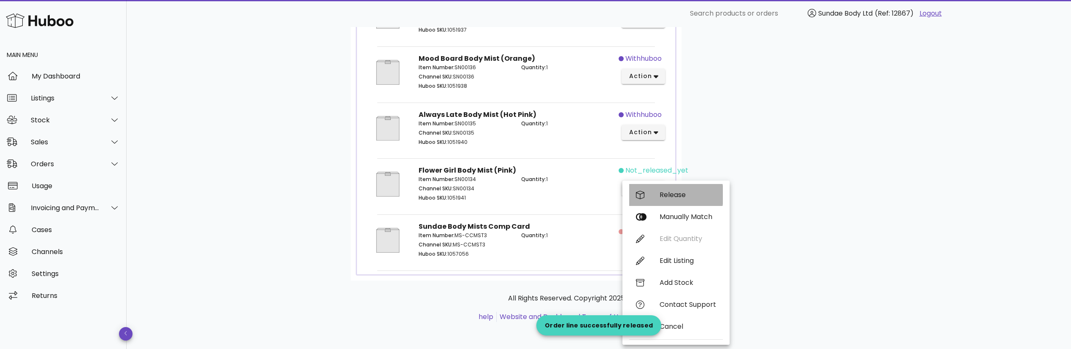
click at [661, 198] on div "Release" at bounding box center [688, 195] width 57 height 8
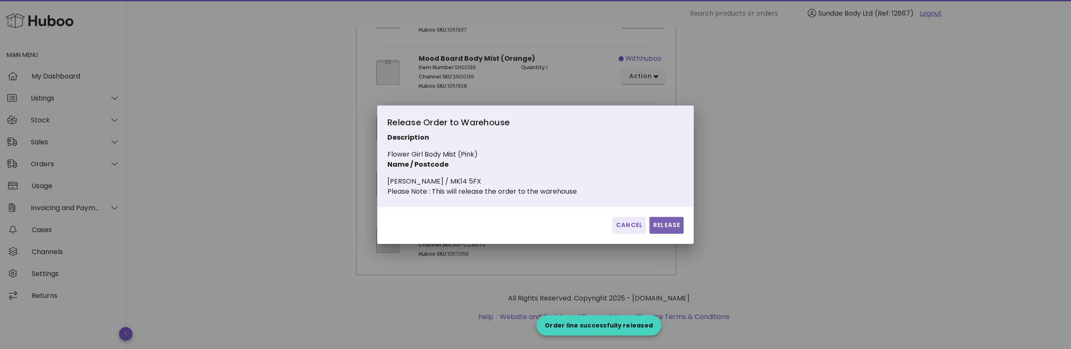
click at [671, 230] on span "Release" at bounding box center [666, 225] width 27 height 9
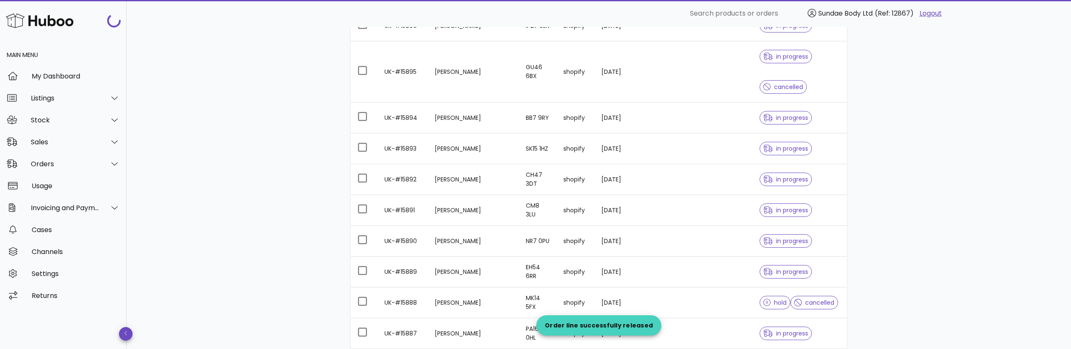
scroll to position [523, 0]
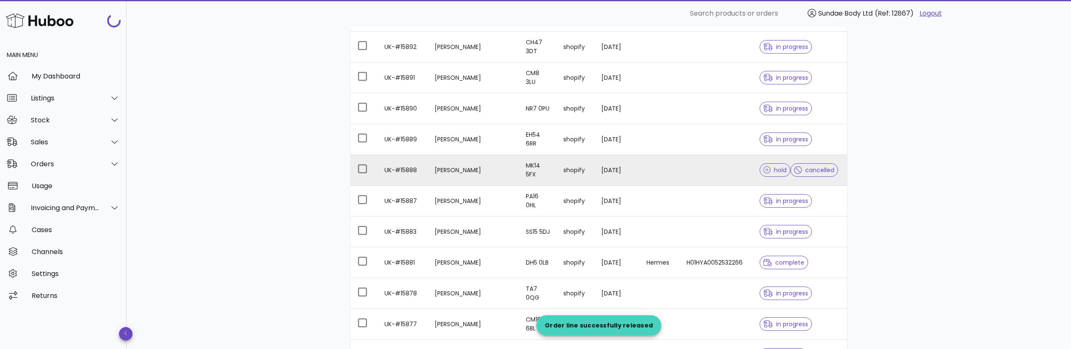
click at [660, 173] on td at bounding box center [660, 170] width 40 height 31
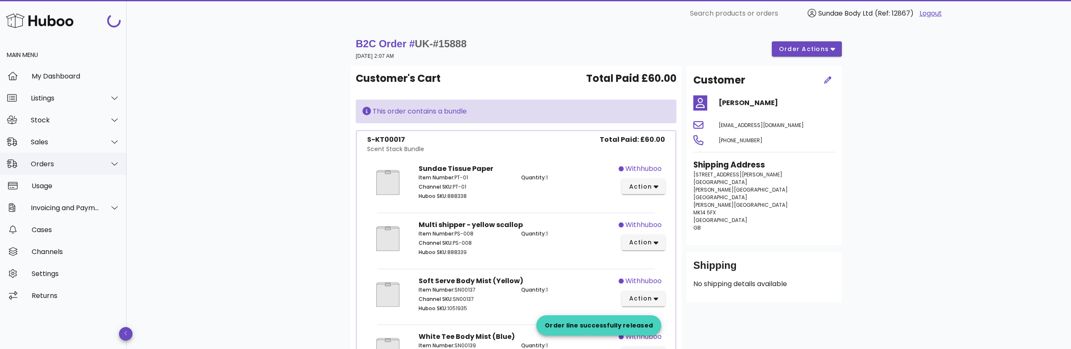
click at [39, 162] on div "Orders" at bounding box center [65, 164] width 69 height 8
click at [39, 181] on div "Orders" at bounding box center [74, 185] width 89 height 8
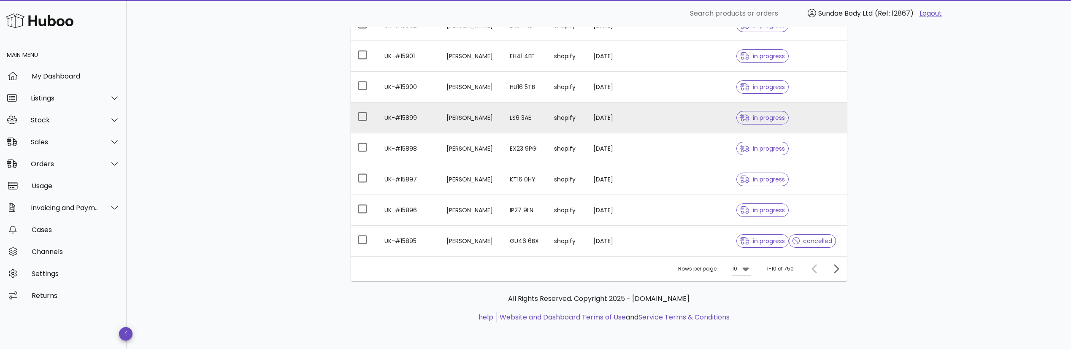
scroll to position [206, 0]
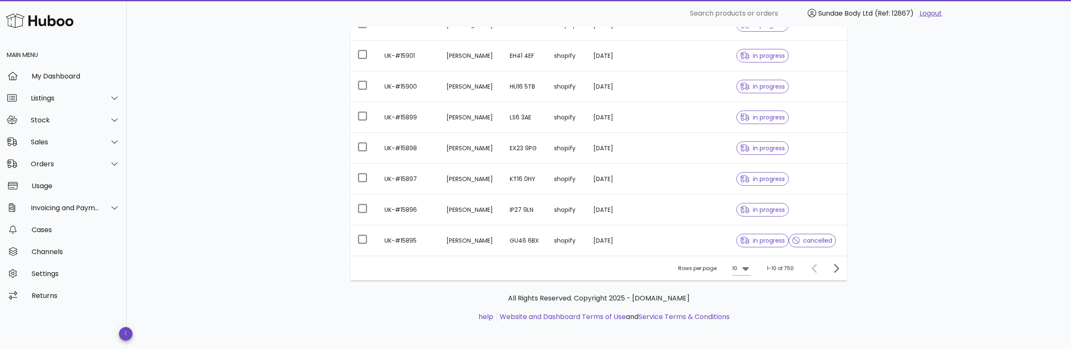
click at [753, 266] on div "Rows per page: 10 1-10 of 750" at bounding box center [599, 268] width 496 height 25
click at [747, 268] on icon at bounding box center [745, 269] width 6 height 4
click at [746, 311] on div "50" at bounding box center [744, 315] width 8 height 18
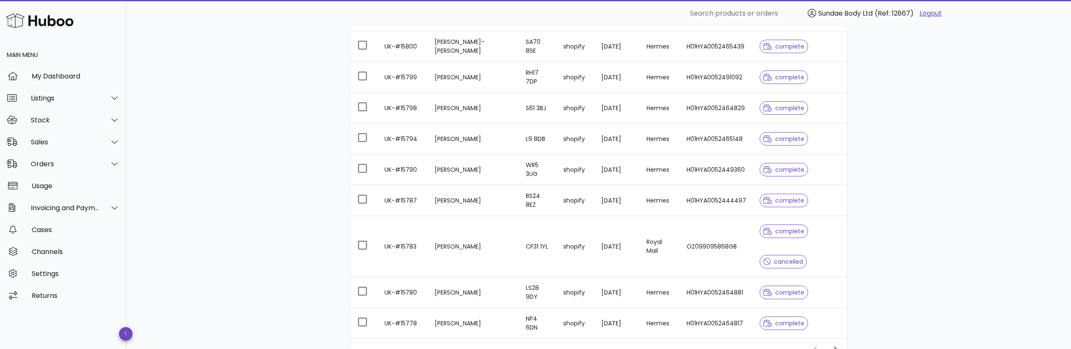
scroll to position [1662, 0]
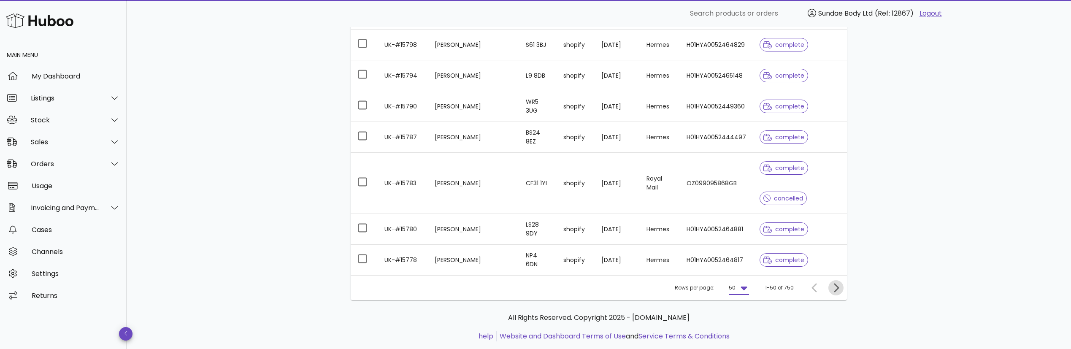
click at [837, 286] on icon "Next page" at bounding box center [836, 287] width 5 height 9
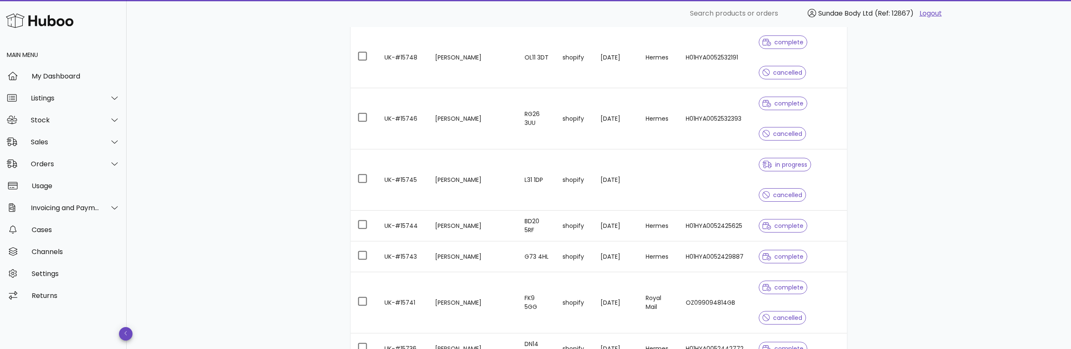
scroll to position [460, 0]
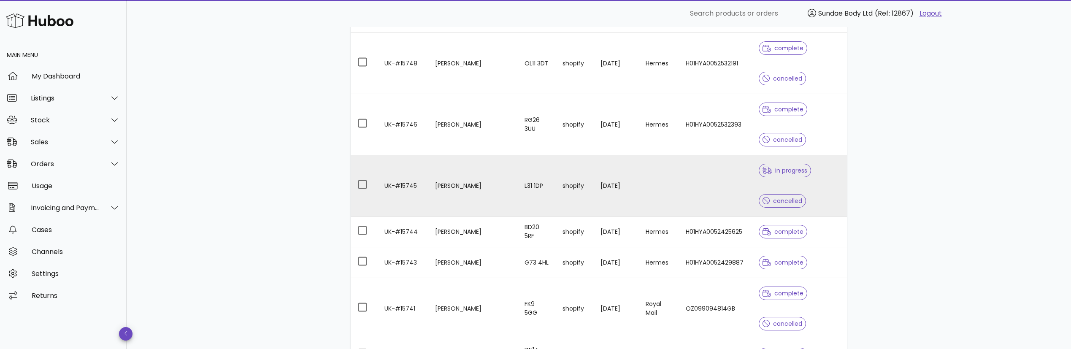
click at [565, 183] on td "shopify" at bounding box center [575, 185] width 38 height 61
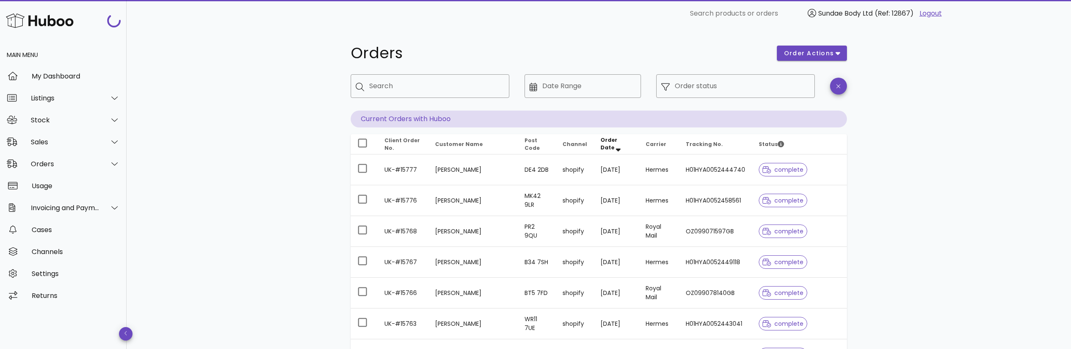
scroll to position [460, 0]
